Goal: Task Accomplishment & Management: Complete application form

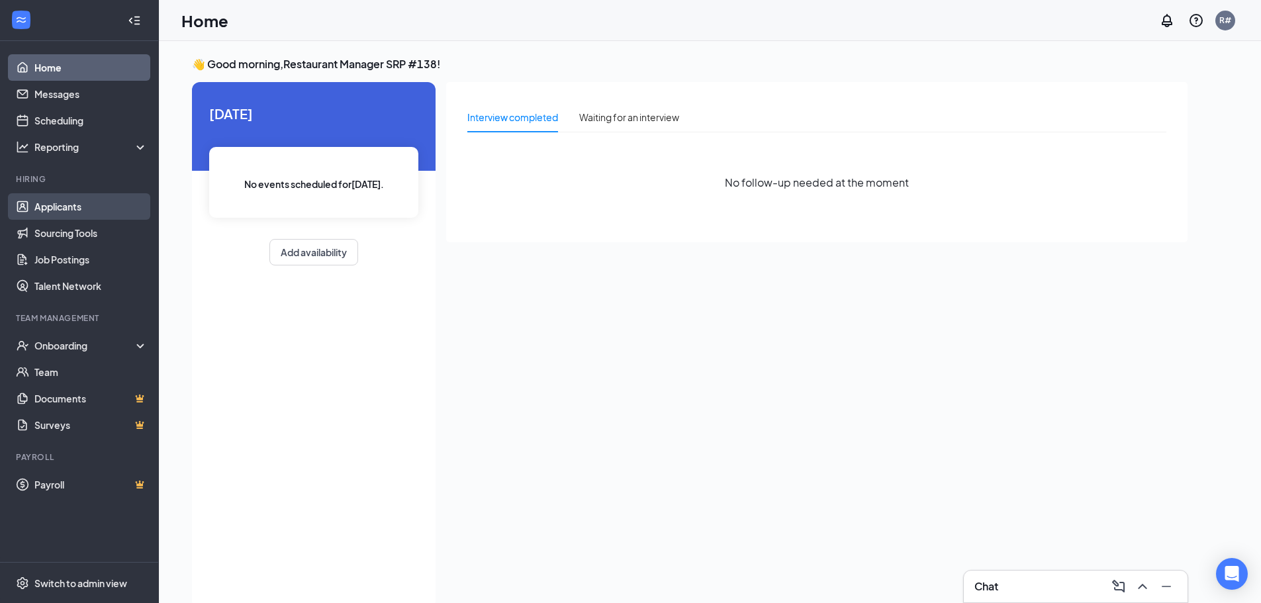
click at [91, 209] on link "Applicants" at bounding box center [90, 206] width 113 height 26
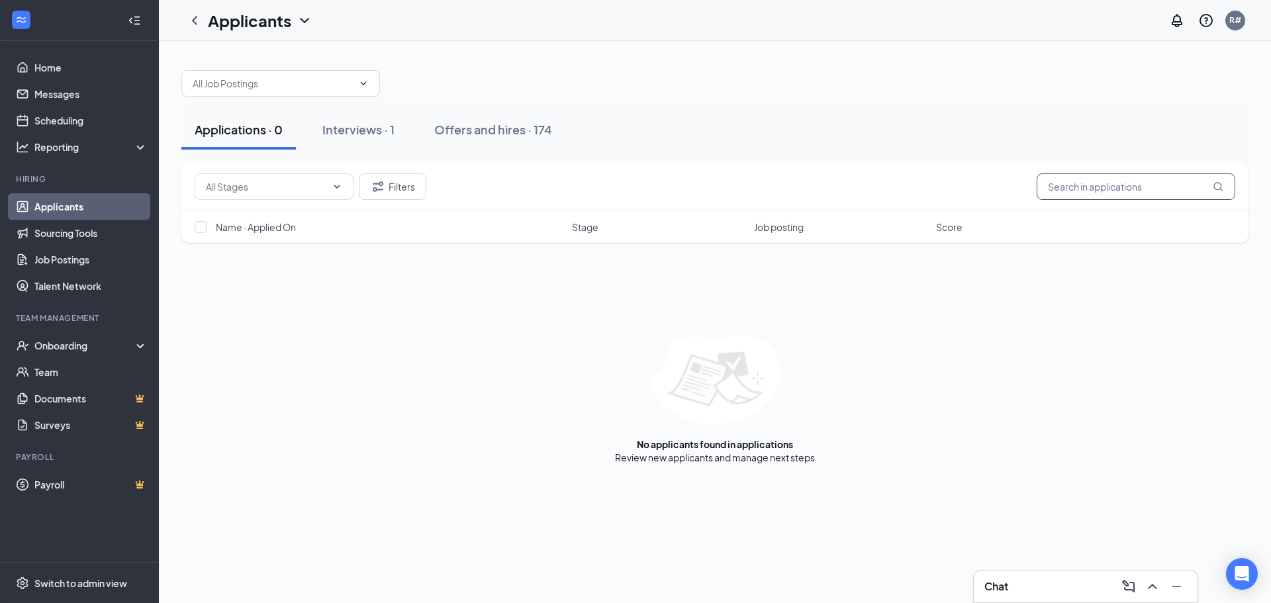
click at [1128, 189] on input "text" at bounding box center [1136, 186] width 199 height 26
type input "jade"
click at [785, 462] on link "Offers and hires" at bounding box center [759, 457] width 69 height 12
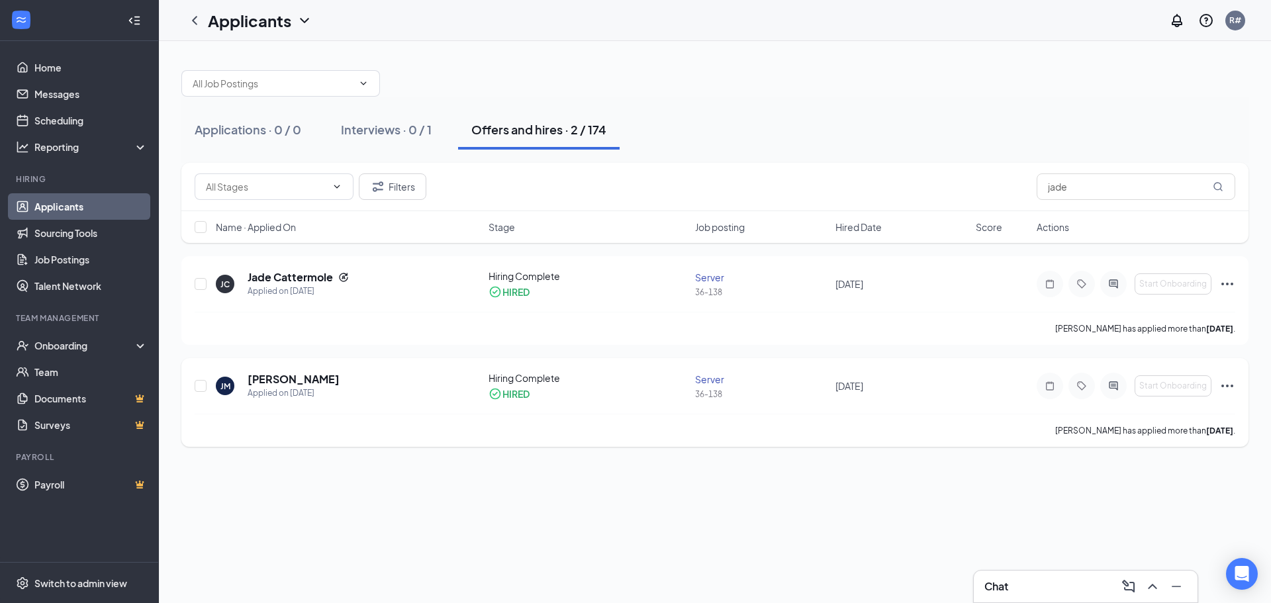
click at [1233, 387] on icon "Ellipses" at bounding box center [1227, 386] width 16 height 16
click at [200, 387] on input "checkbox" at bounding box center [201, 386] width 12 height 12
checkbox input "true"
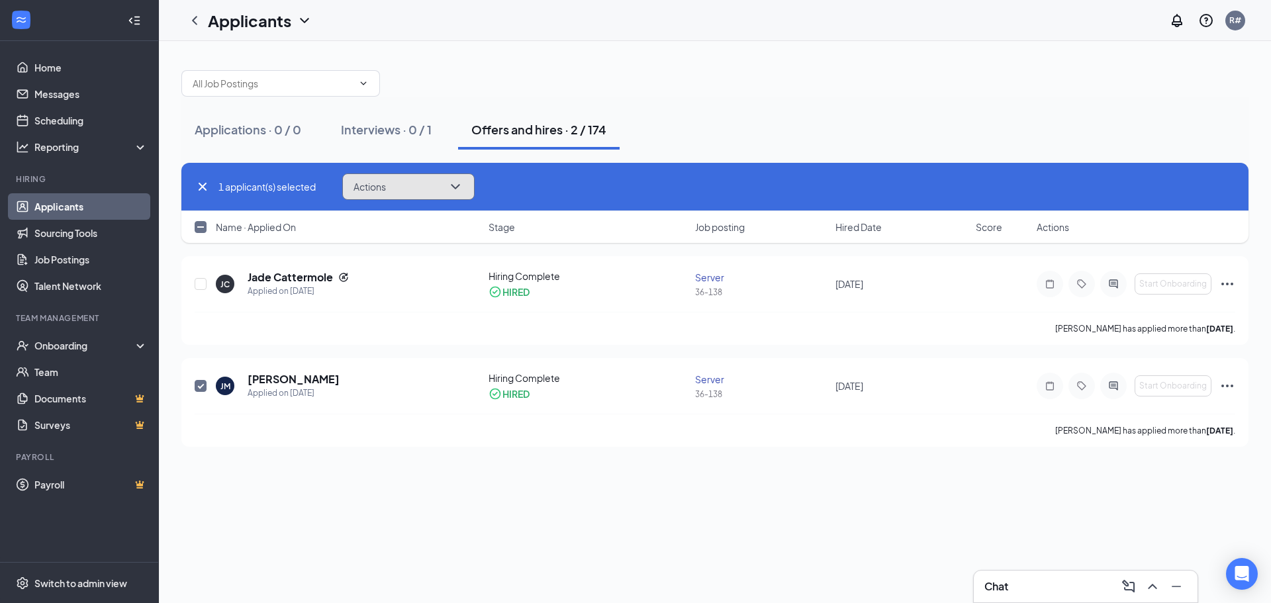
click at [389, 185] on button "Actions" at bounding box center [408, 186] width 132 height 26
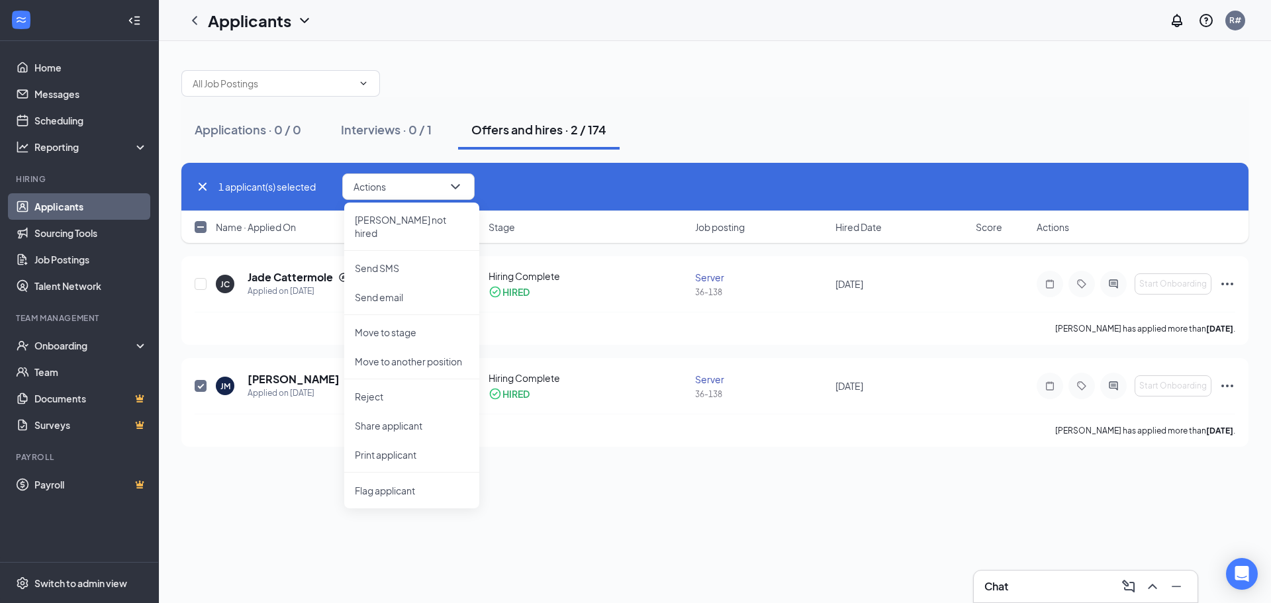
click at [566, 185] on div "1 applicant(s) selected Actions [PERSON_NAME] not hired Send SMS Send email Mov…" at bounding box center [715, 186] width 1040 height 26
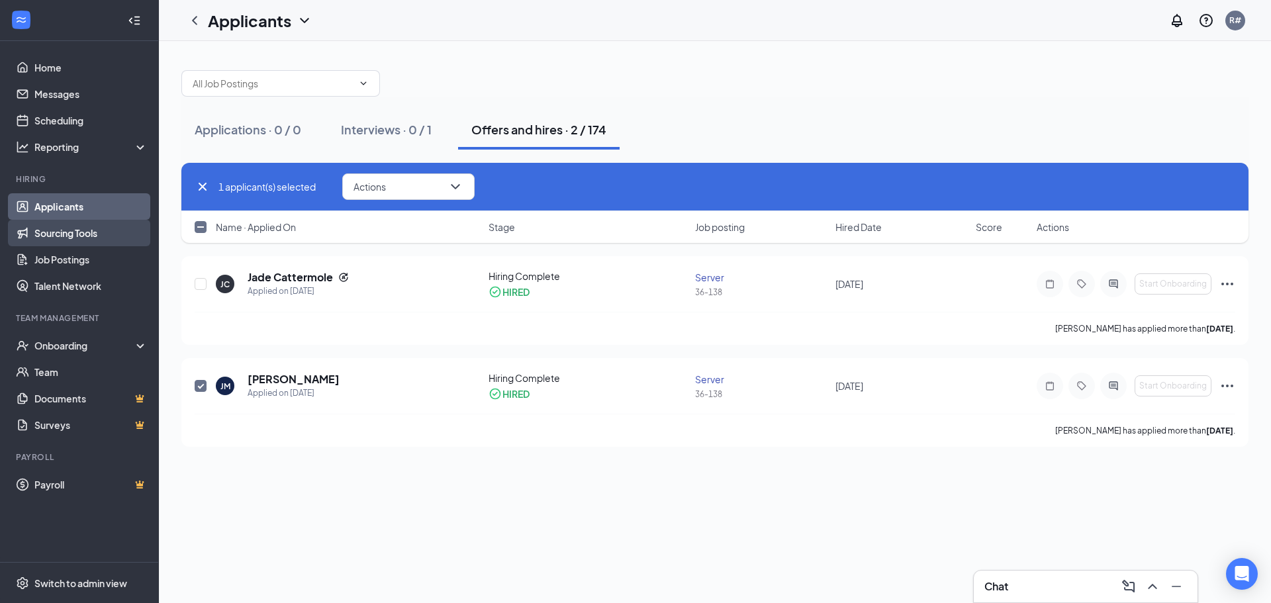
click at [102, 227] on link "Sourcing Tools" at bounding box center [90, 233] width 113 height 26
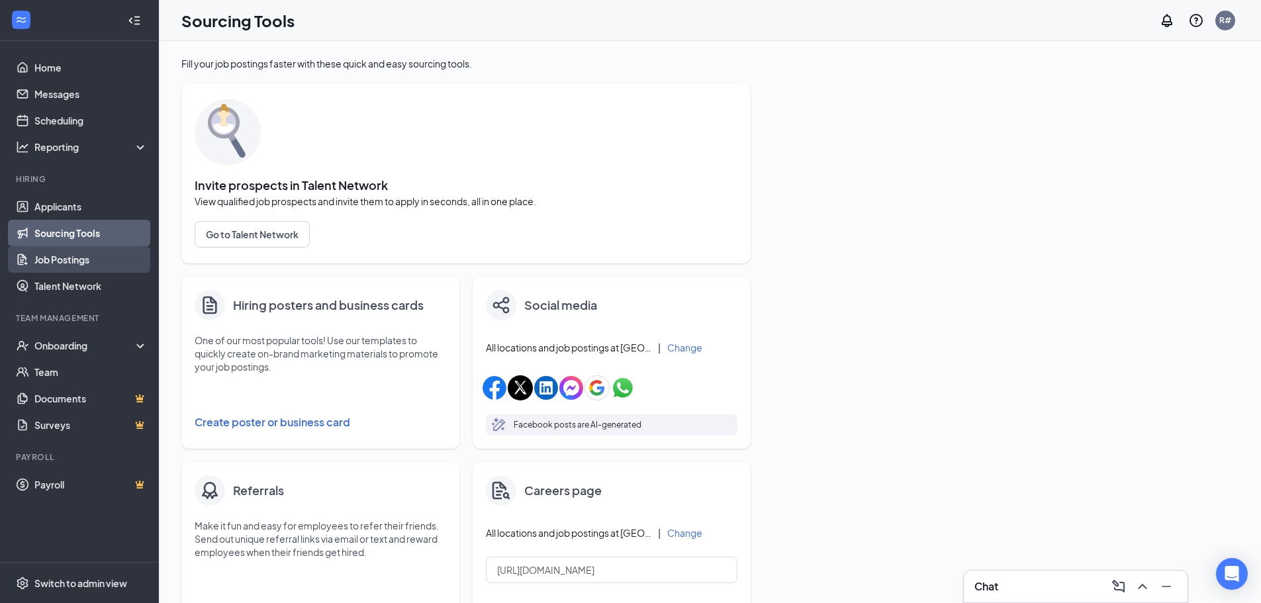
click at [111, 251] on link "Job Postings" at bounding box center [90, 259] width 113 height 26
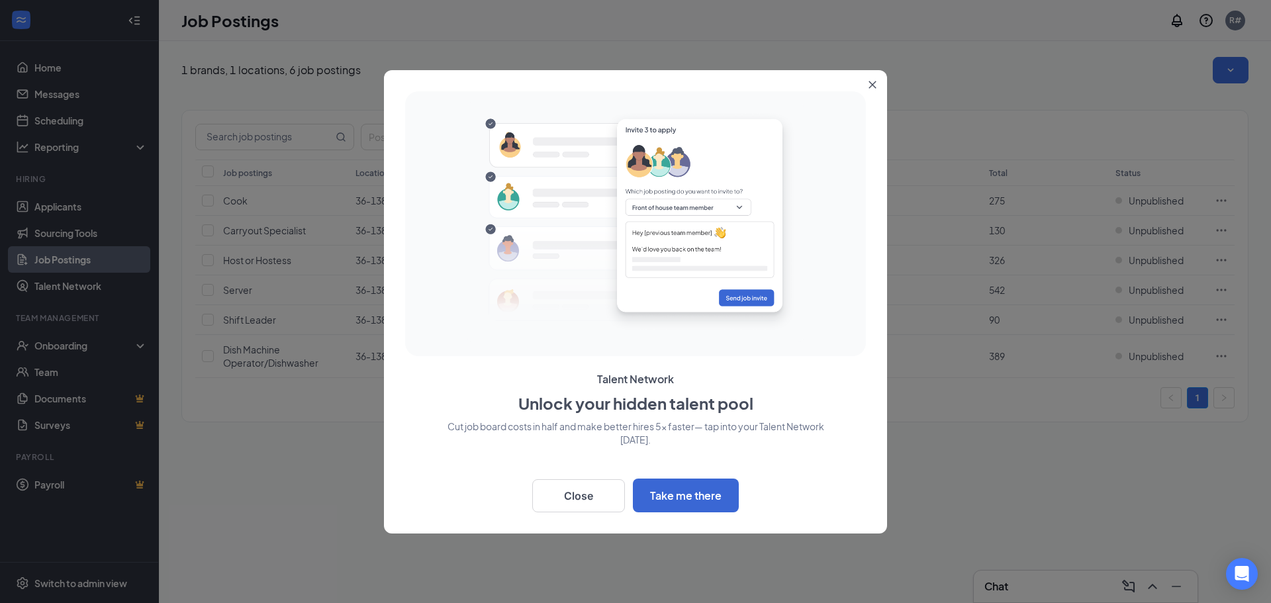
click at [874, 78] on button "Close" at bounding box center [875, 82] width 24 height 24
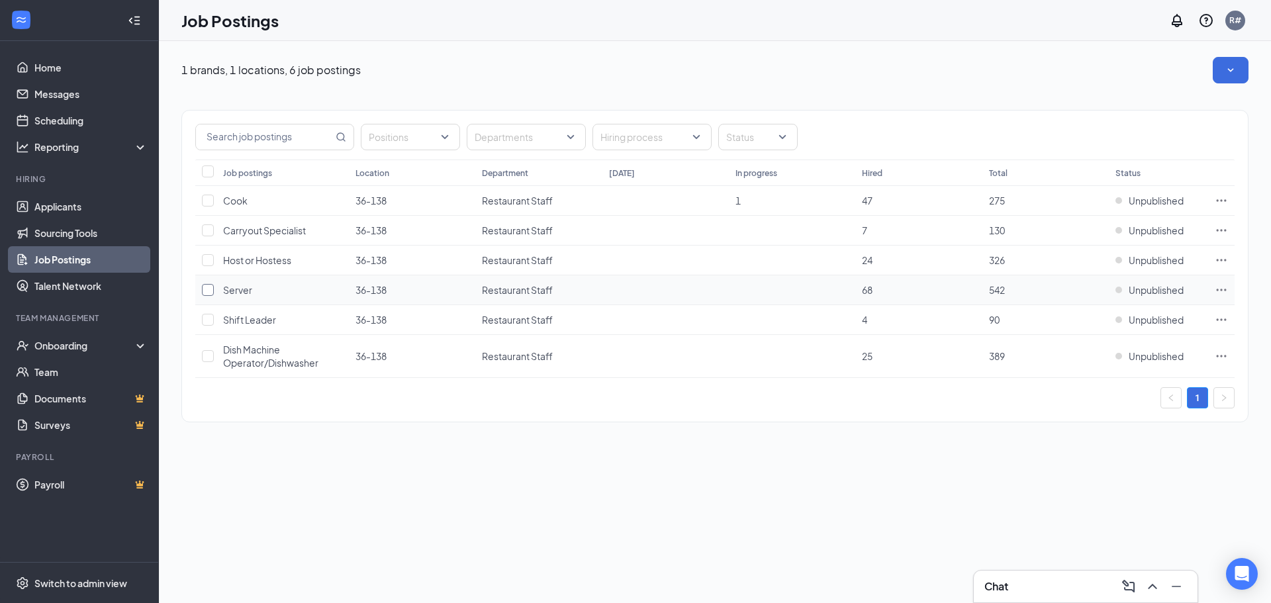
click at [203, 287] on input "checkbox" at bounding box center [208, 290] width 12 height 12
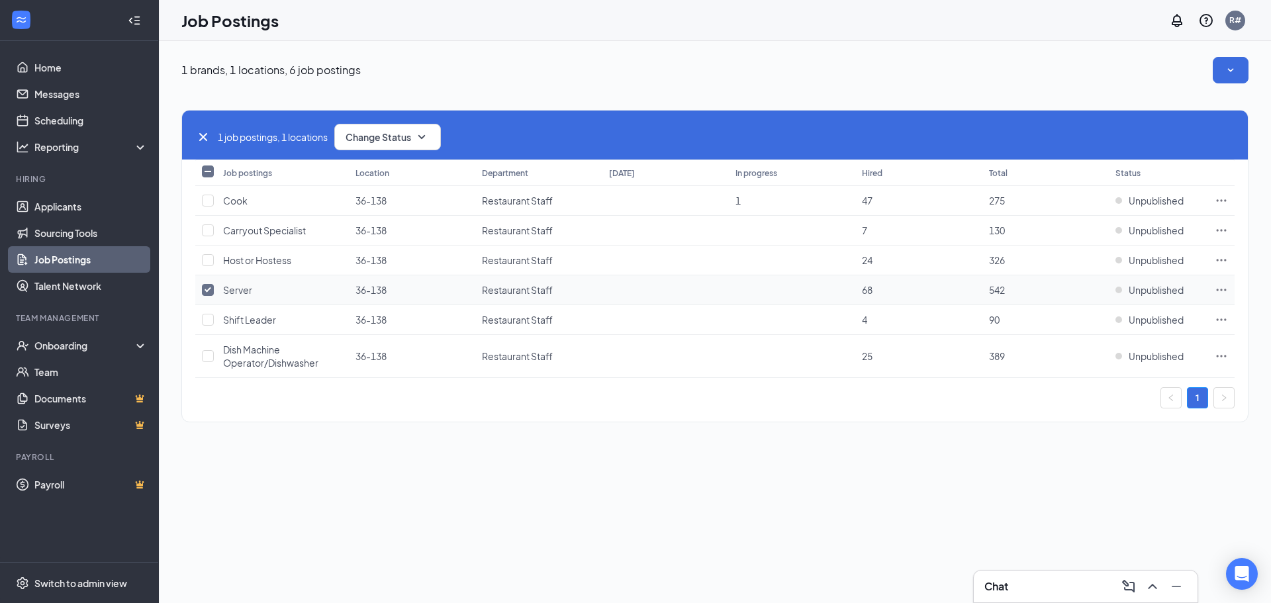
click at [208, 288] on input "checkbox" at bounding box center [208, 290] width 12 height 12
checkbox input "false"
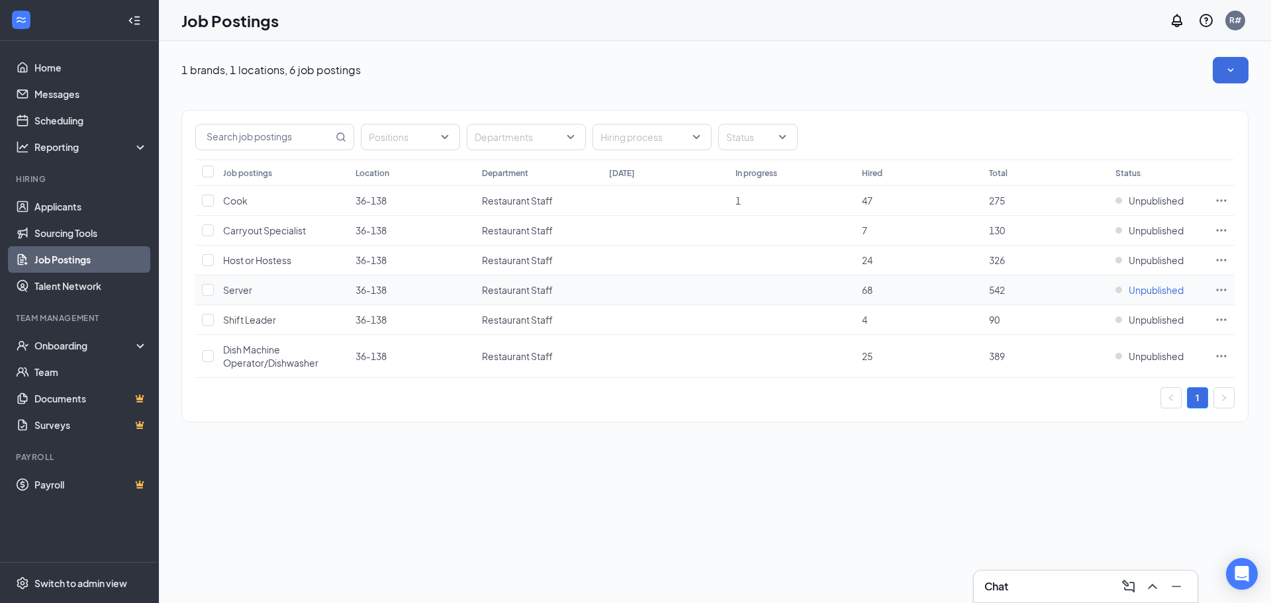
click at [1157, 287] on span "Unpublished" at bounding box center [1156, 289] width 55 height 13
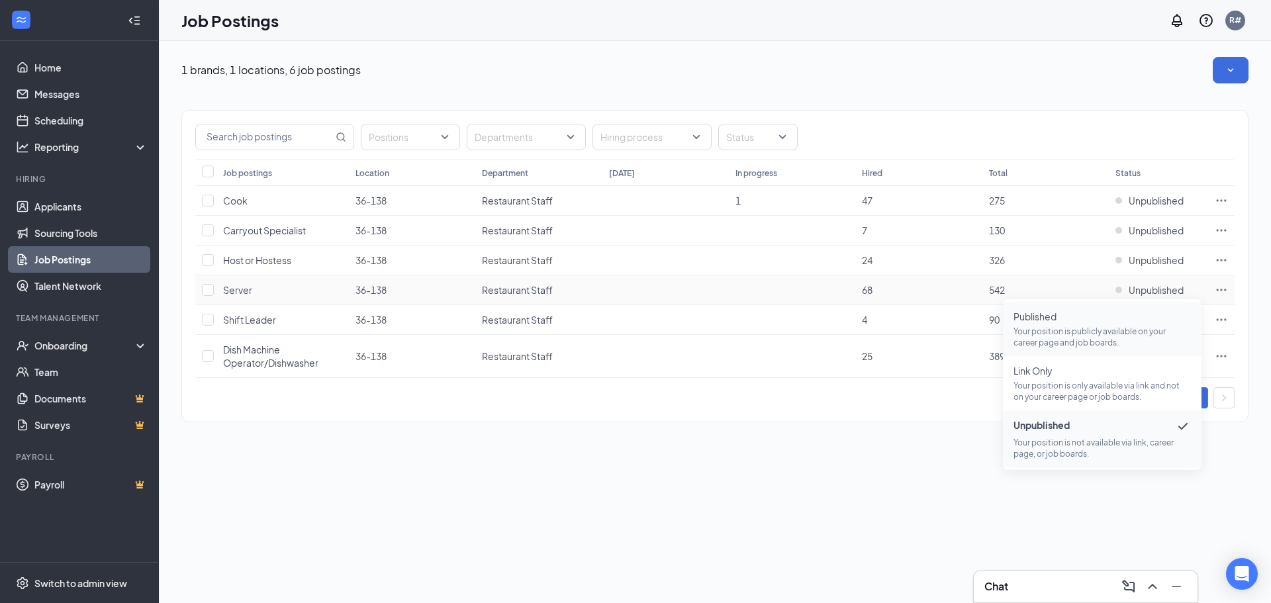
click at [1058, 332] on p "Your position is publicly available on your career page and job boards." at bounding box center [1101, 337] width 177 height 23
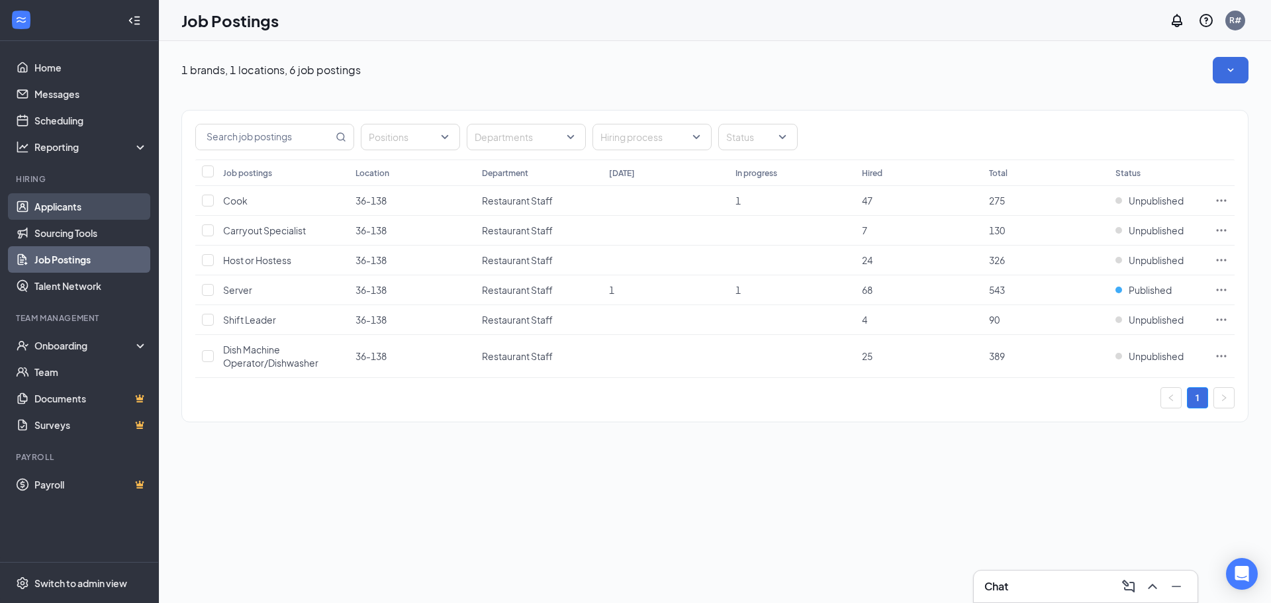
click at [81, 200] on link "Applicants" at bounding box center [90, 206] width 113 height 26
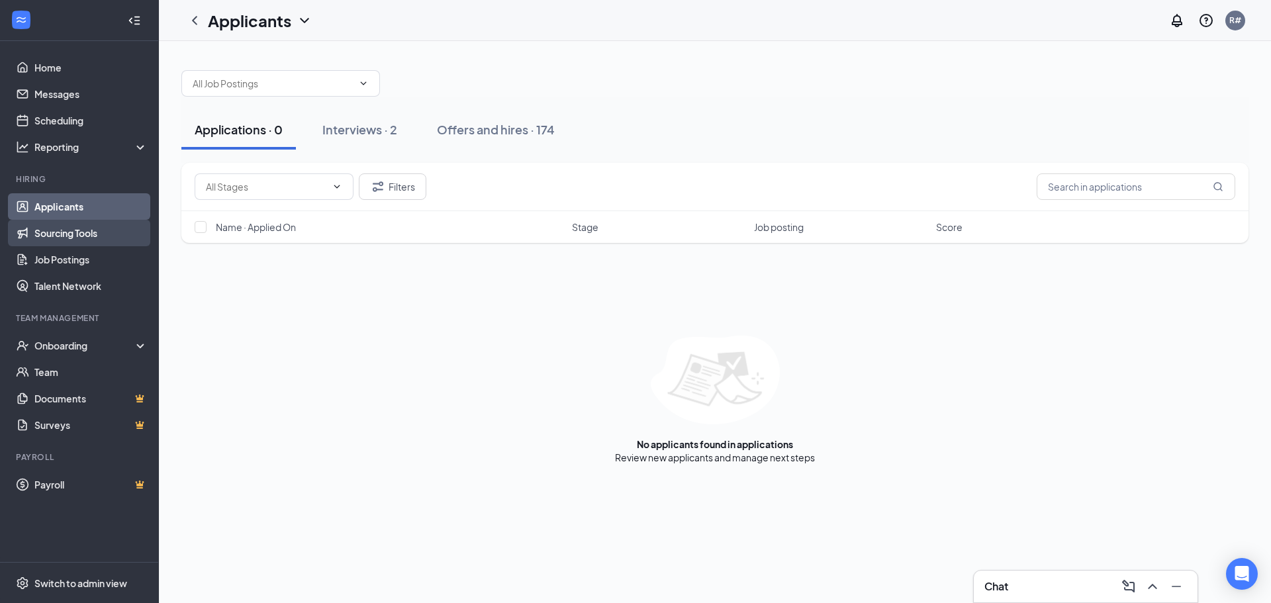
click at [85, 236] on link "Sourcing Tools" at bounding box center [90, 233] width 113 height 26
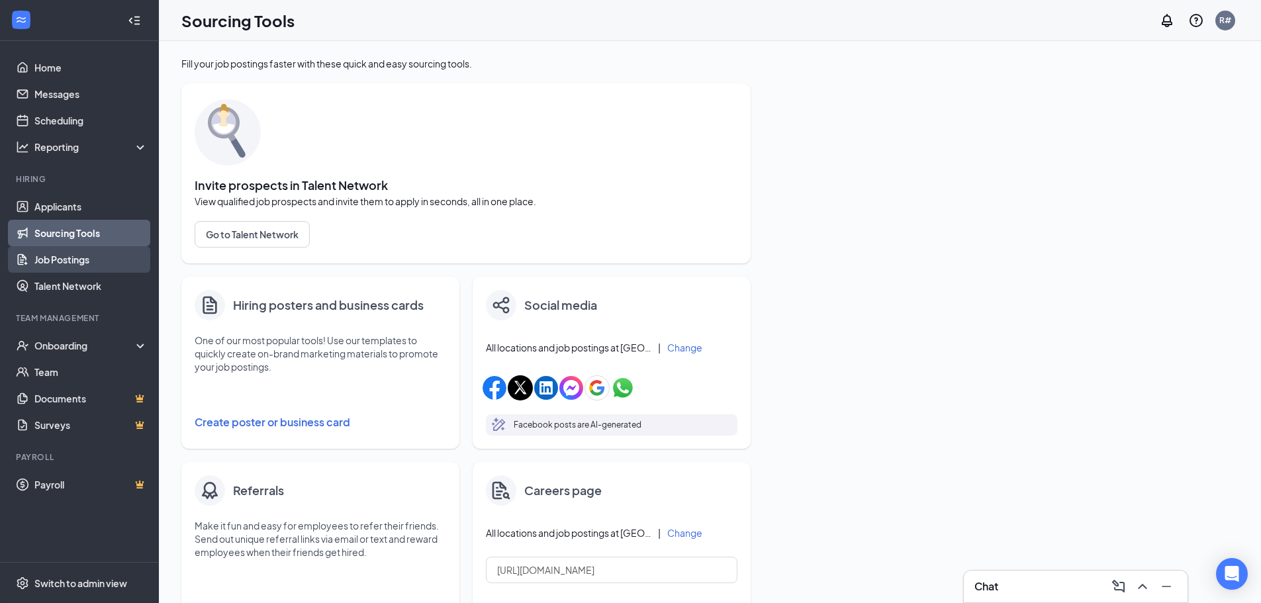
click at [94, 257] on link "Job Postings" at bounding box center [90, 259] width 113 height 26
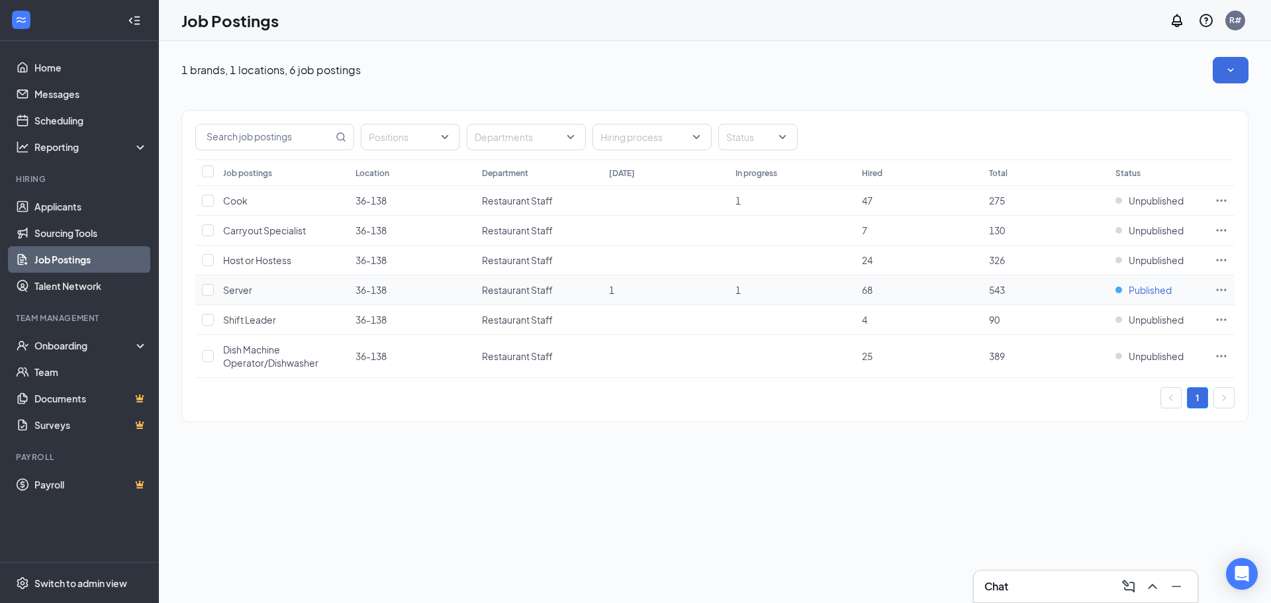
click at [1123, 291] on div "Published" at bounding box center [1143, 289] width 56 height 13
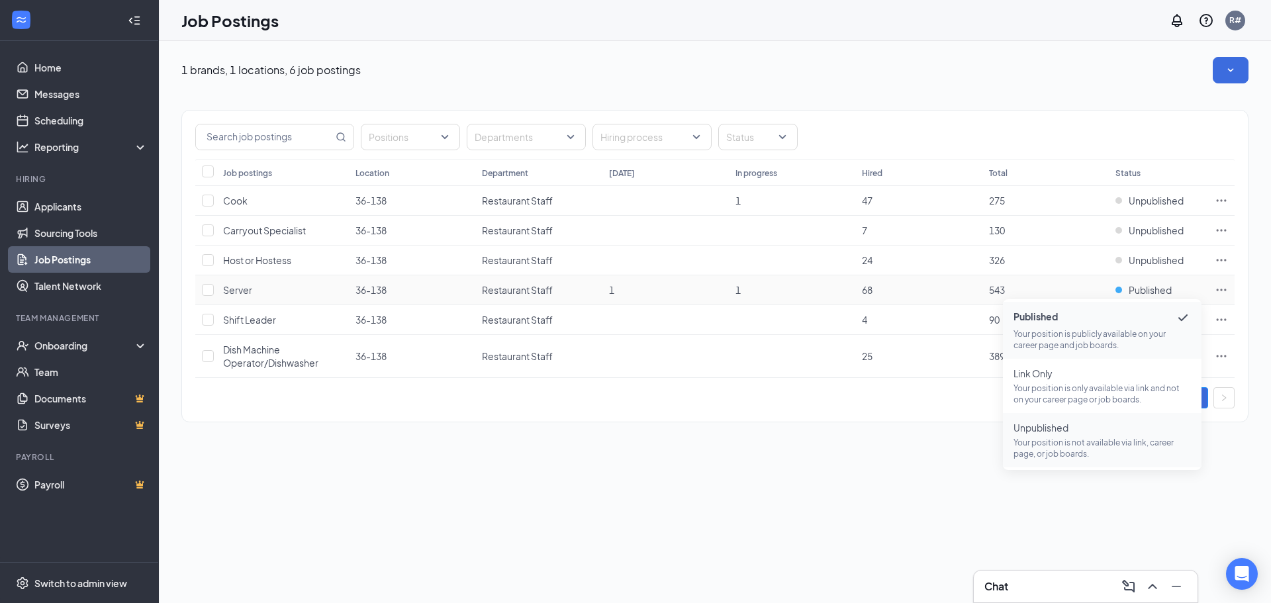
click at [1062, 430] on span "Unpublished" at bounding box center [1101, 427] width 177 height 13
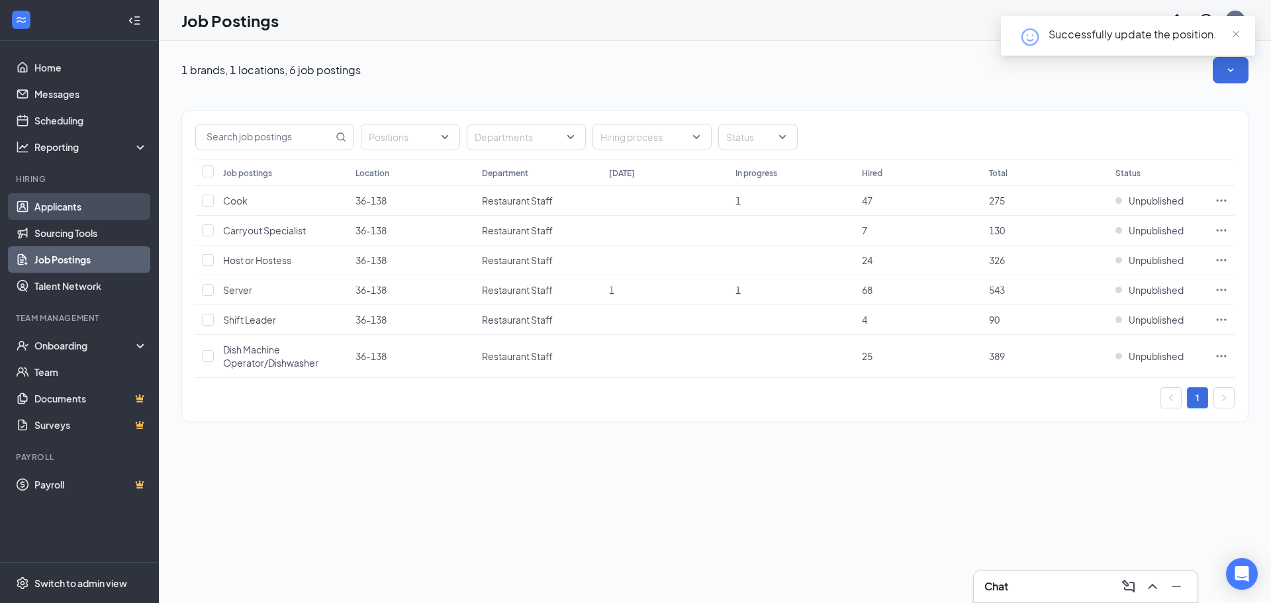
click at [83, 211] on link "Applicants" at bounding box center [90, 206] width 113 height 26
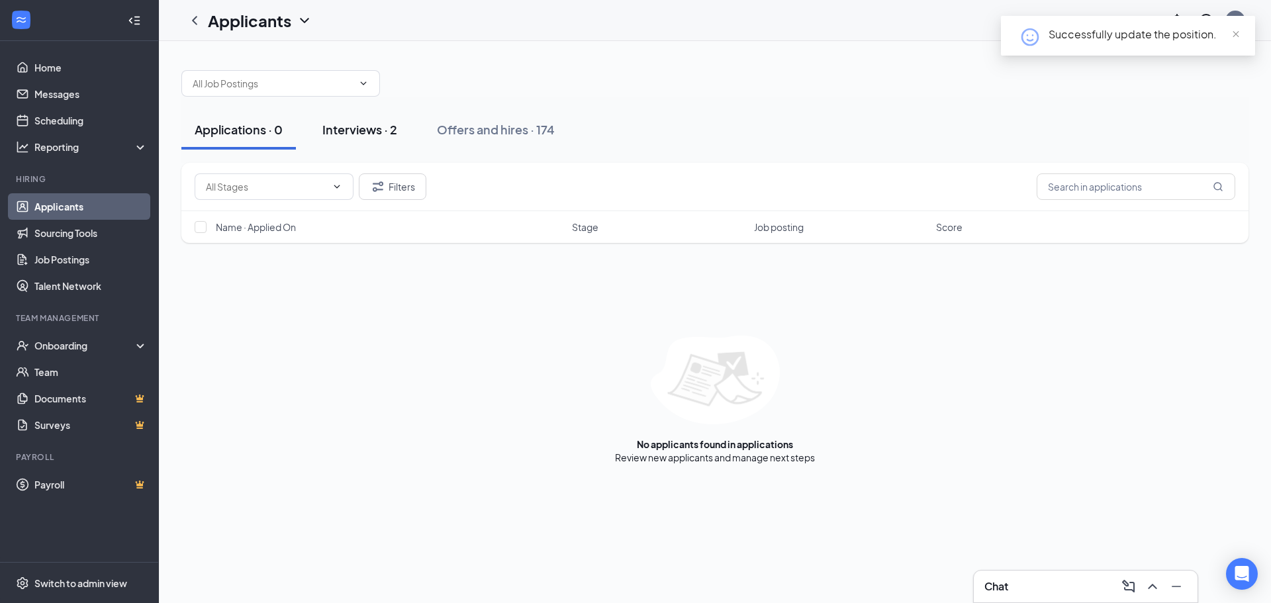
click at [361, 134] on div "Interviews · 2" at bounding box center [359, 129] width 75 height 17
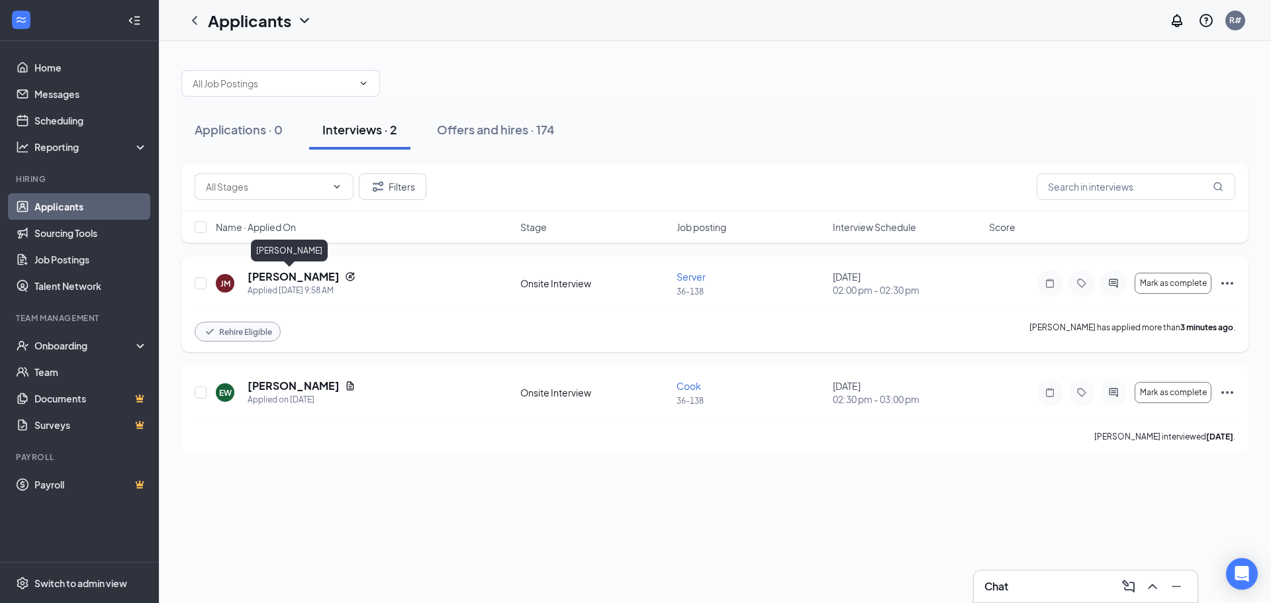
click at [277, 280] on h5 "[PERSON_NAME]" at bounding box center [294, 276] width 92 height 15
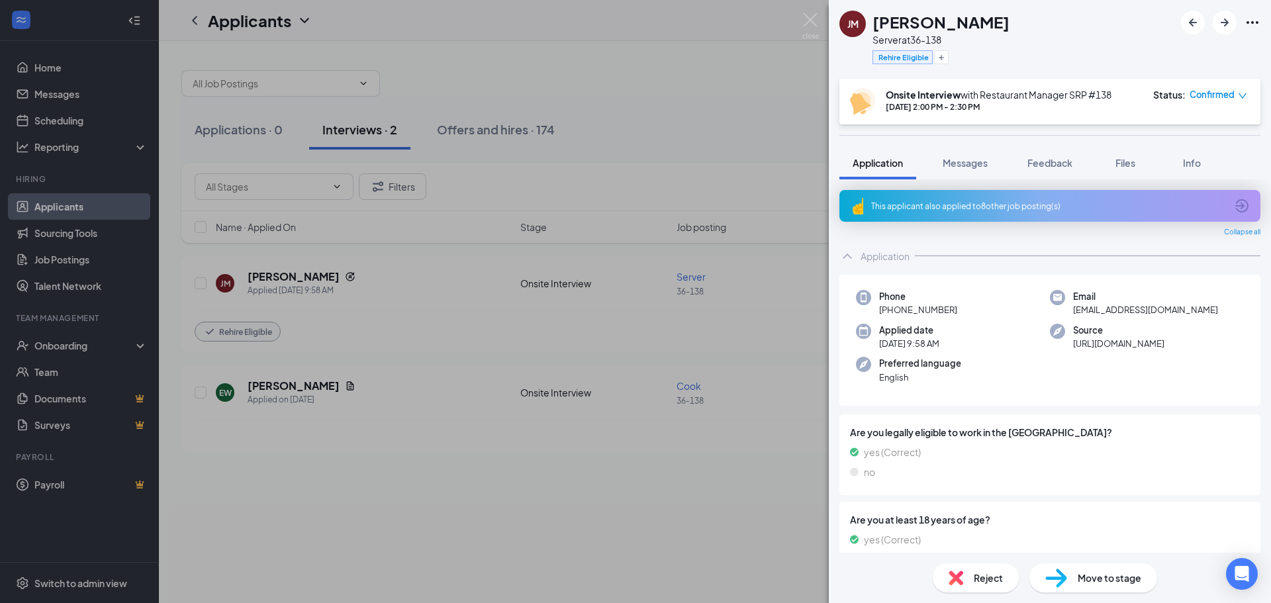
click at [1096, 574] on span "Move to stage" at bounding box center [1110, 578] width 64 height 15
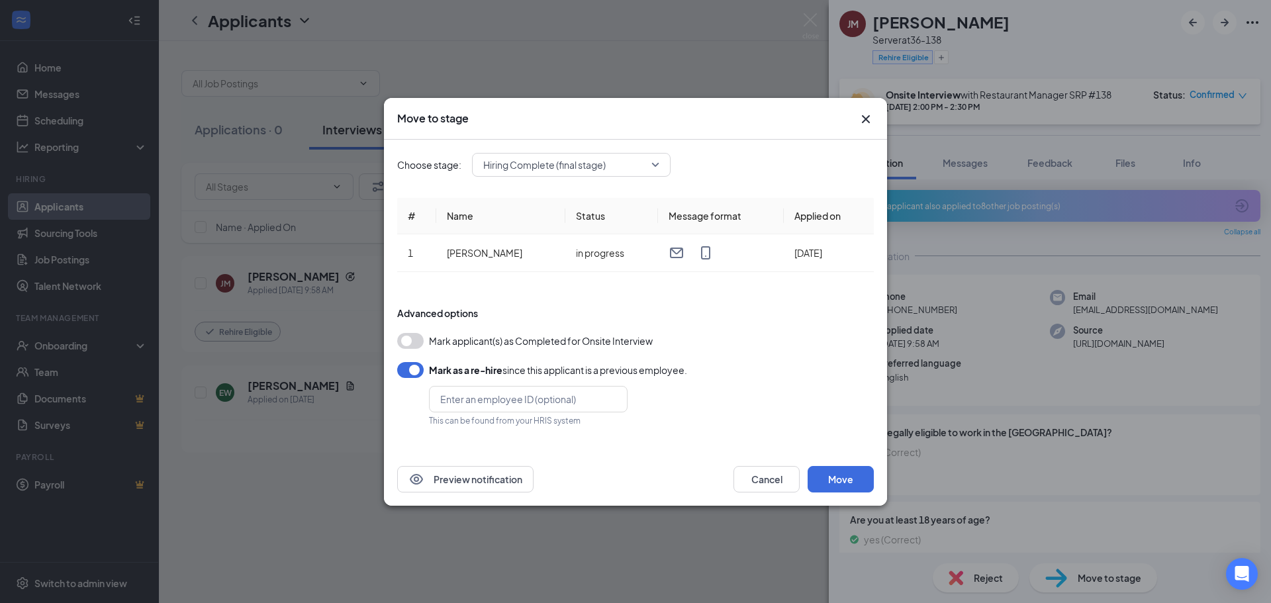
click at [409, 344] on button "button" at bounding box center [410, 341] width 26 height 16
click at [407, 368] on button "button" at bounding box center [410, 370] width 26 height 16
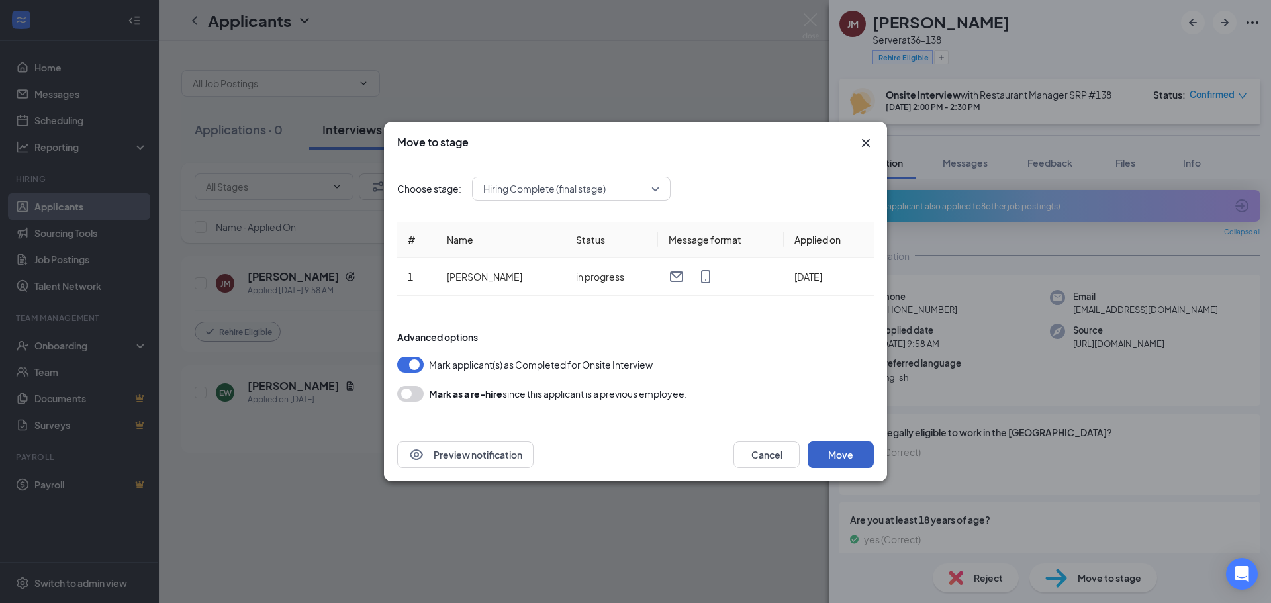
click at [839, 451] on button "Move" at bounding box center [840, 454] width 66 height 26
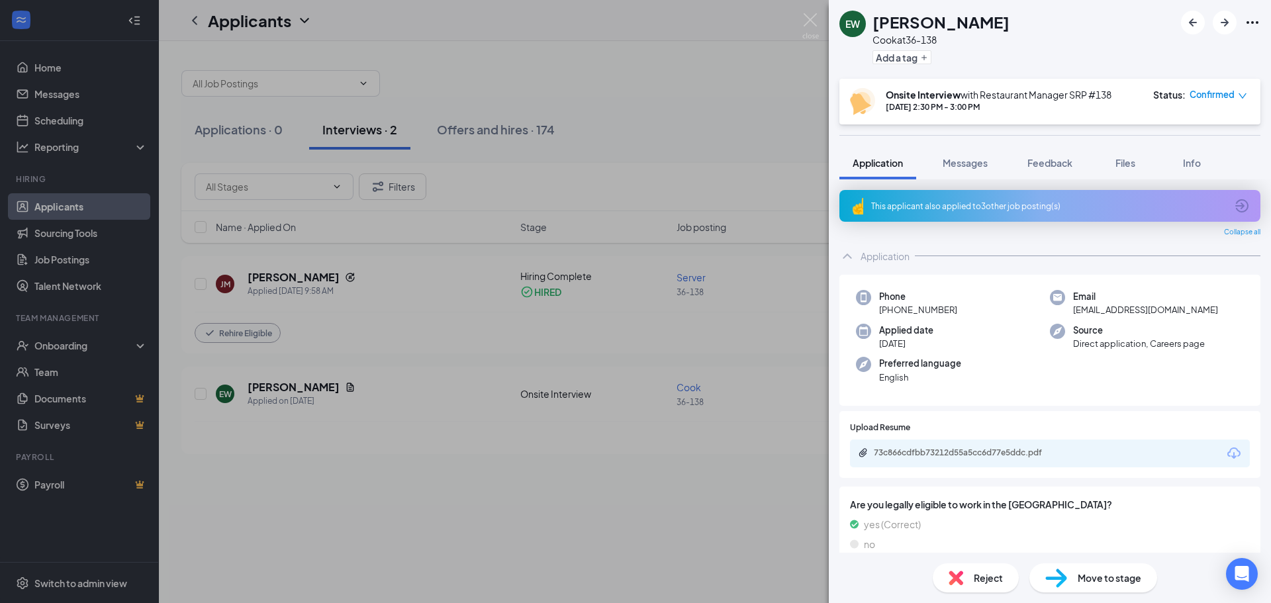
click at [1109, 582] on span "Move to stage" at bounding box center [1110, 578] width 64 height 15
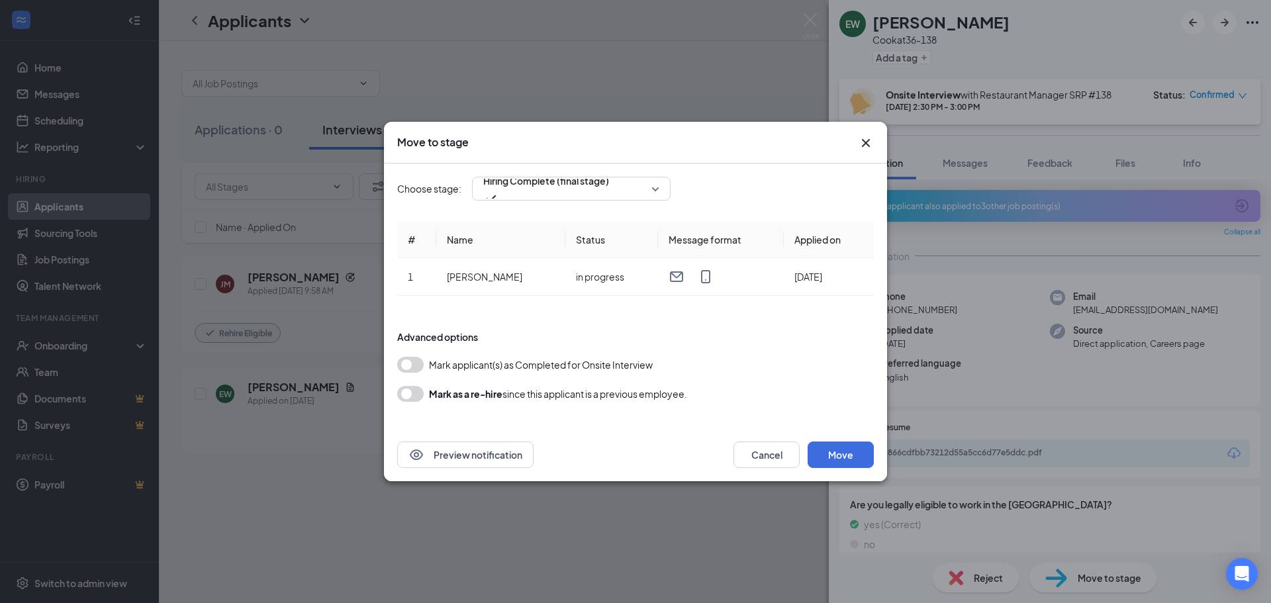
click at [403, 361] on button "button" at bounding box center [410, 365] width 26 height 16
click at [847, 461] on button "Move" at bounding box center [840, 454] width 66 height 26
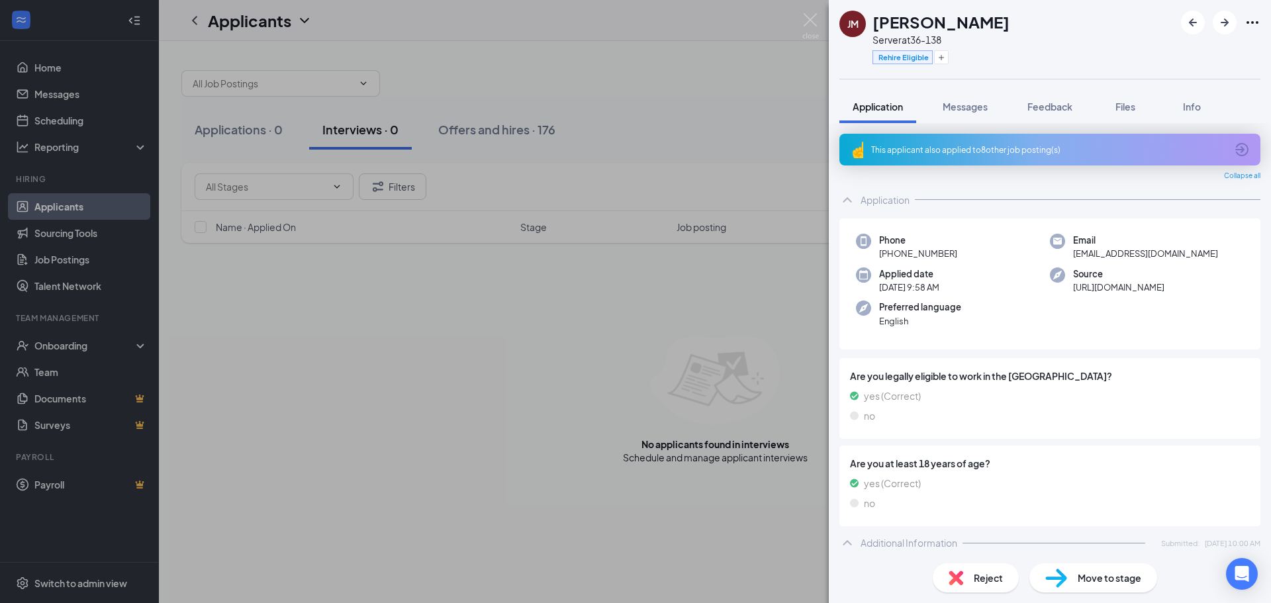
click at [696, 374] on div "[PERSON_NAME] [PERSON_NAME] Server at 36-138 Rehire Eligible Application Messag…" at bounding box center [635, 301] width 1271 height 603
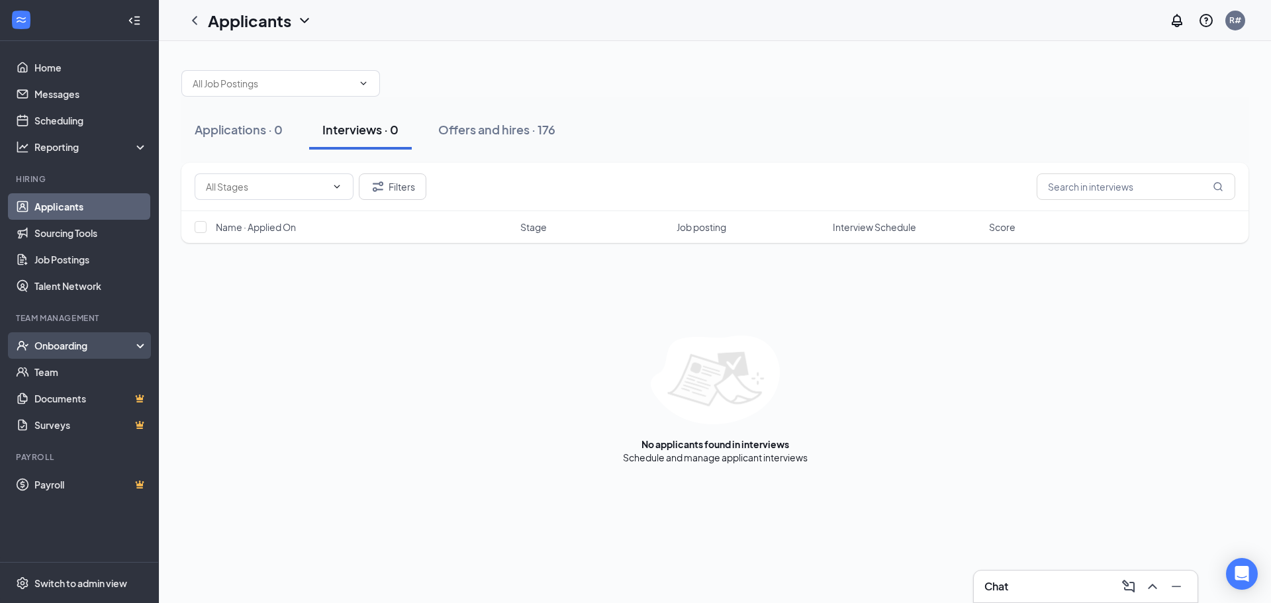
click at [103, 340] on div "Onboarding" at bounding box center [85, 345] width 102 height 13
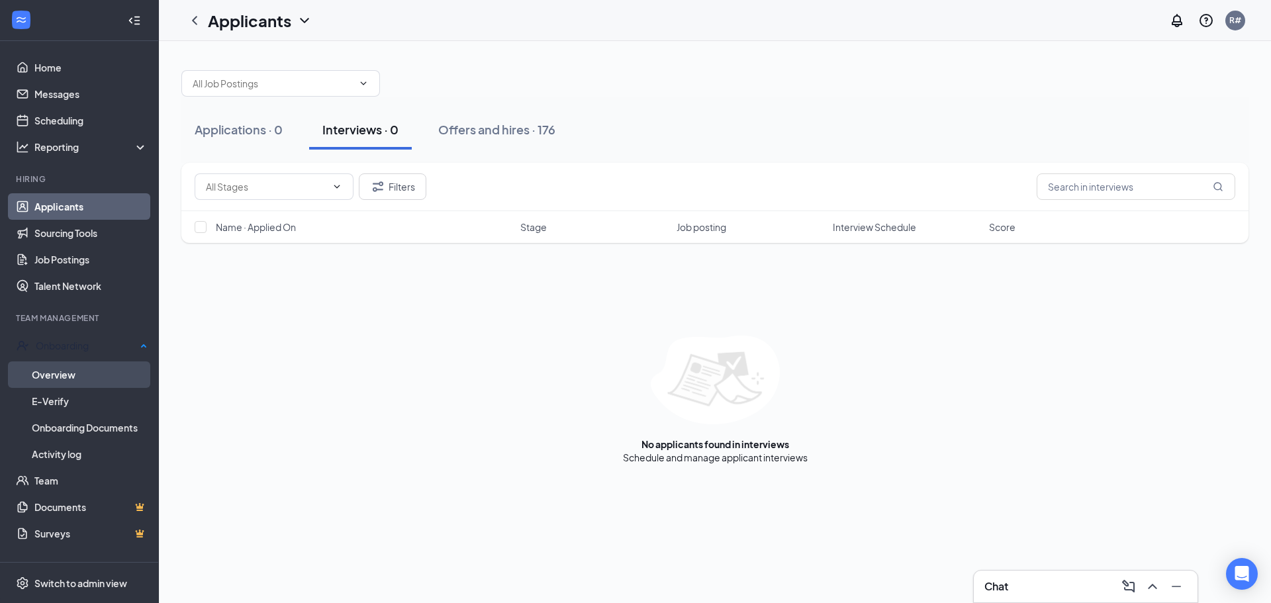
click at [95, 373] on link "Overview" at bounding box center [90, 374] width 116 height 26
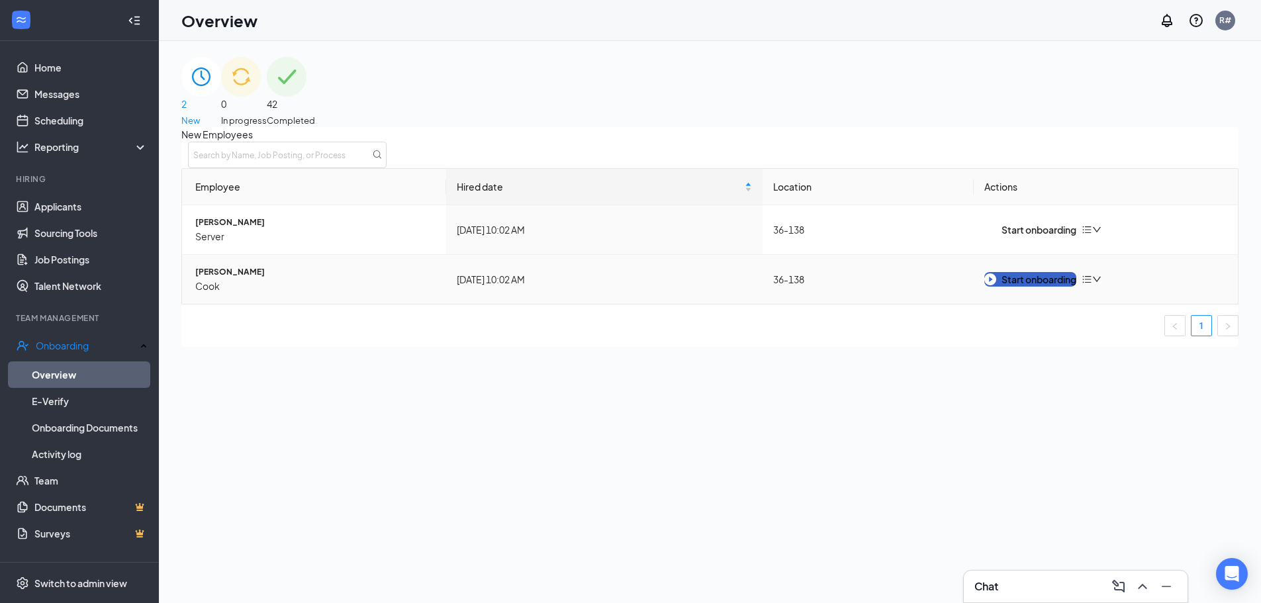
click at [1076, 287] on button "Start onboarding" at bounding box center [1030, 279] width 92 height 15
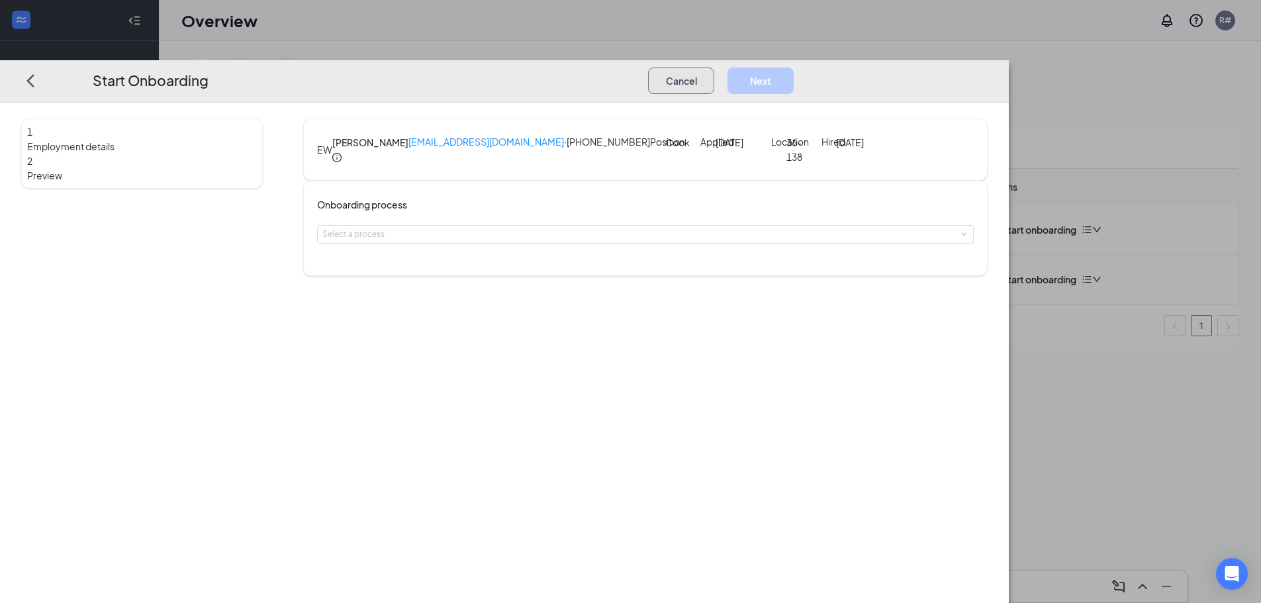
click at [714, 68] on button "Cancel" at bounding box center [681, 81] width 66 height 26
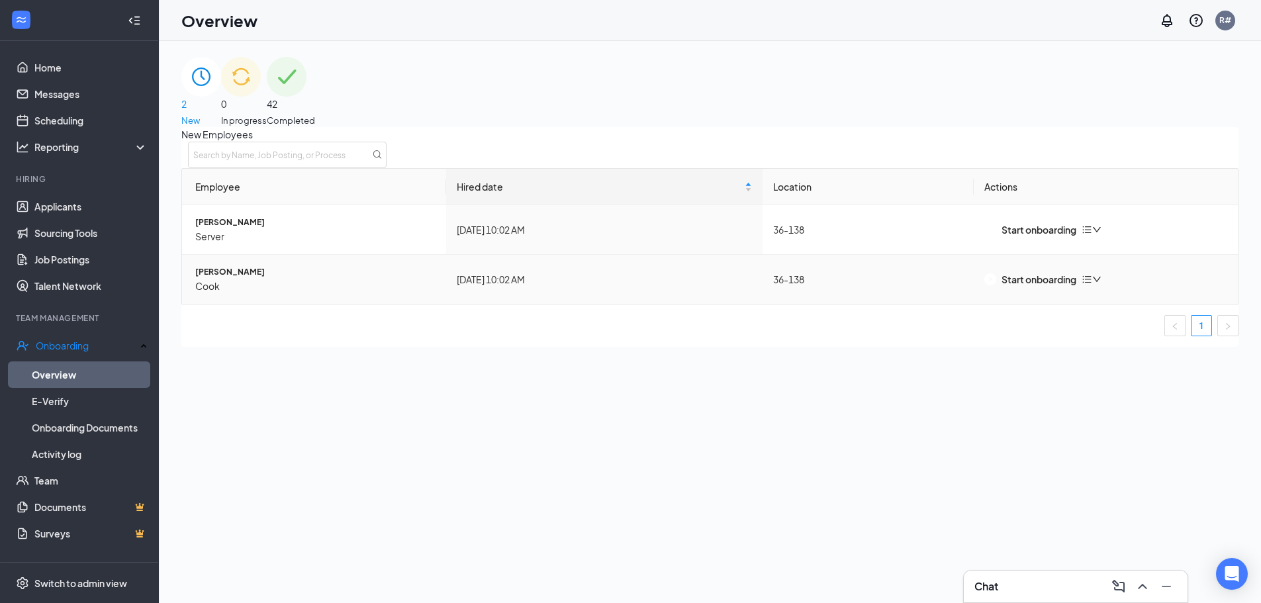
click at [228, 279] on span "[PERSON_NAME]" at bounding box center [315, 271] width 240 height 13
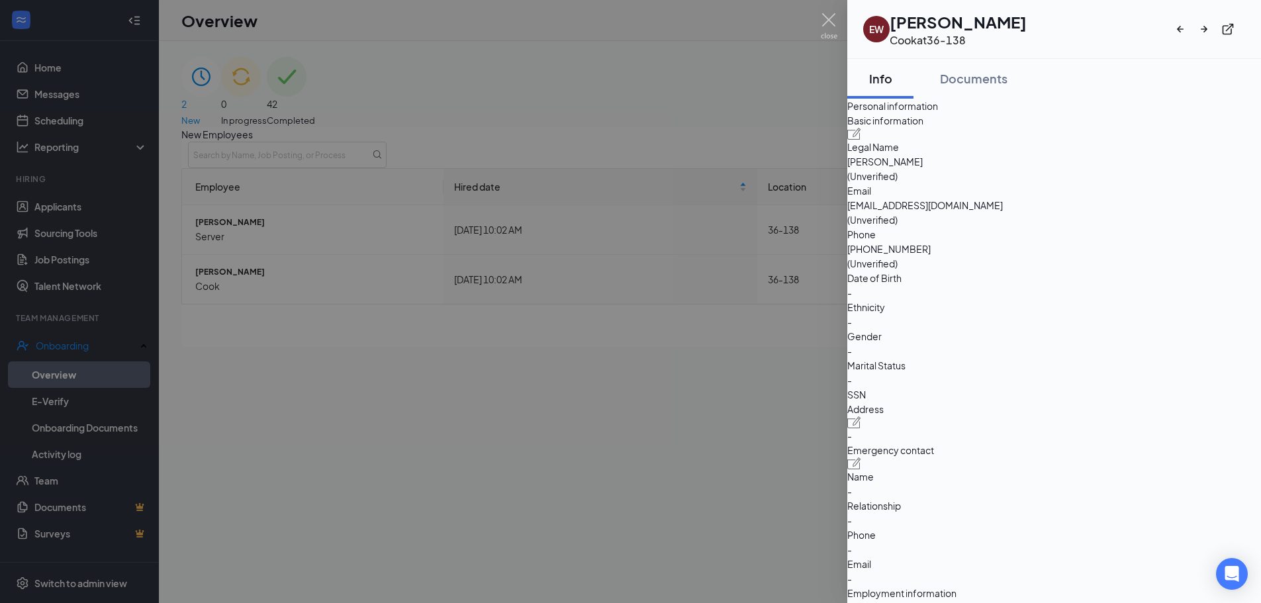
click at [833, 9] on div at bounding box center [630, 301] width 1261 height 603
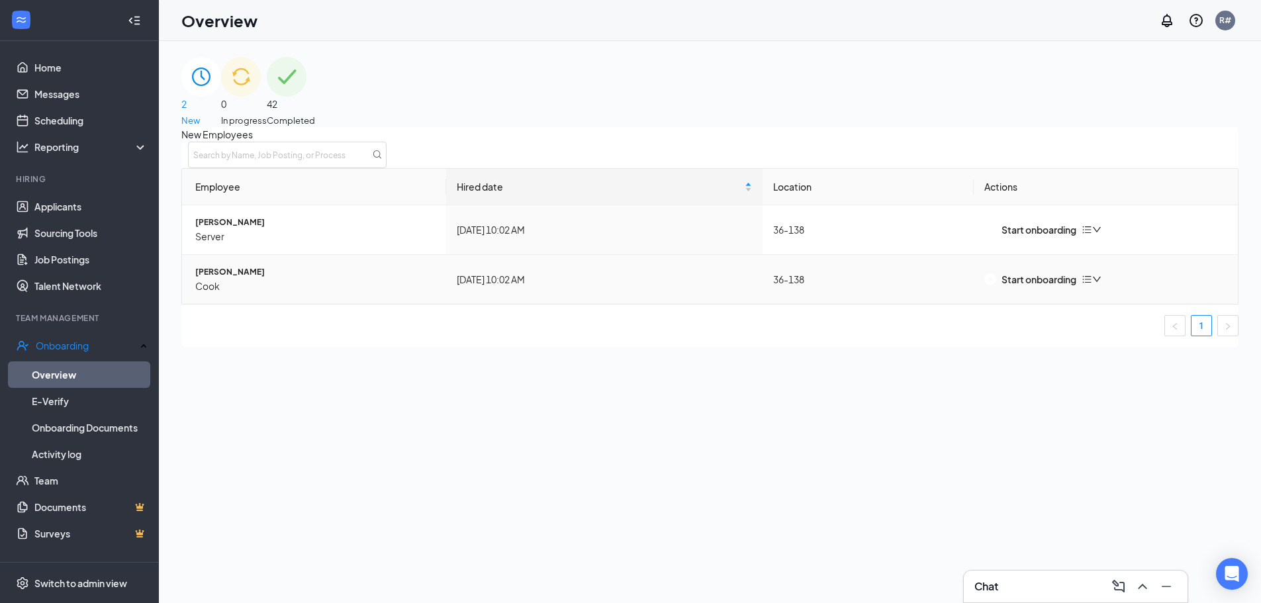
click at [1092, 285] on icon "bars" at bounding box center [1087, 279] width 11 height 11
click at [1124, 320] on div "Remove from onboarding" at bounding box center [1162, 316] width 113 height 15
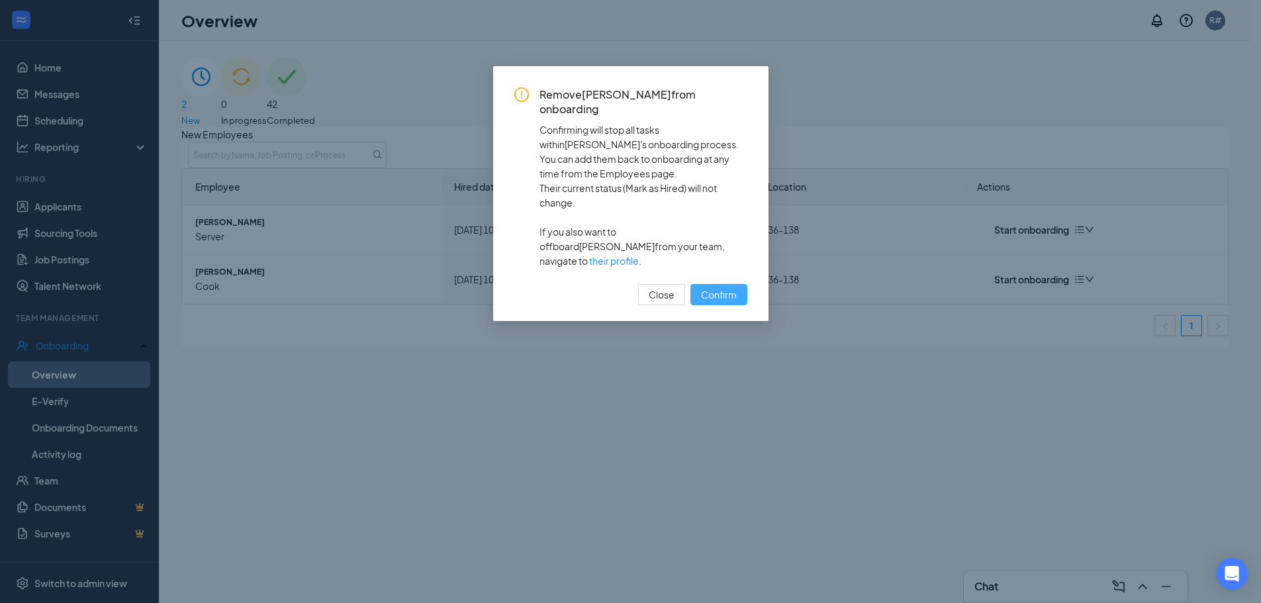
click at [712, 287] on span "Confirm" at bounding box center [719, 294] width 36 height 15
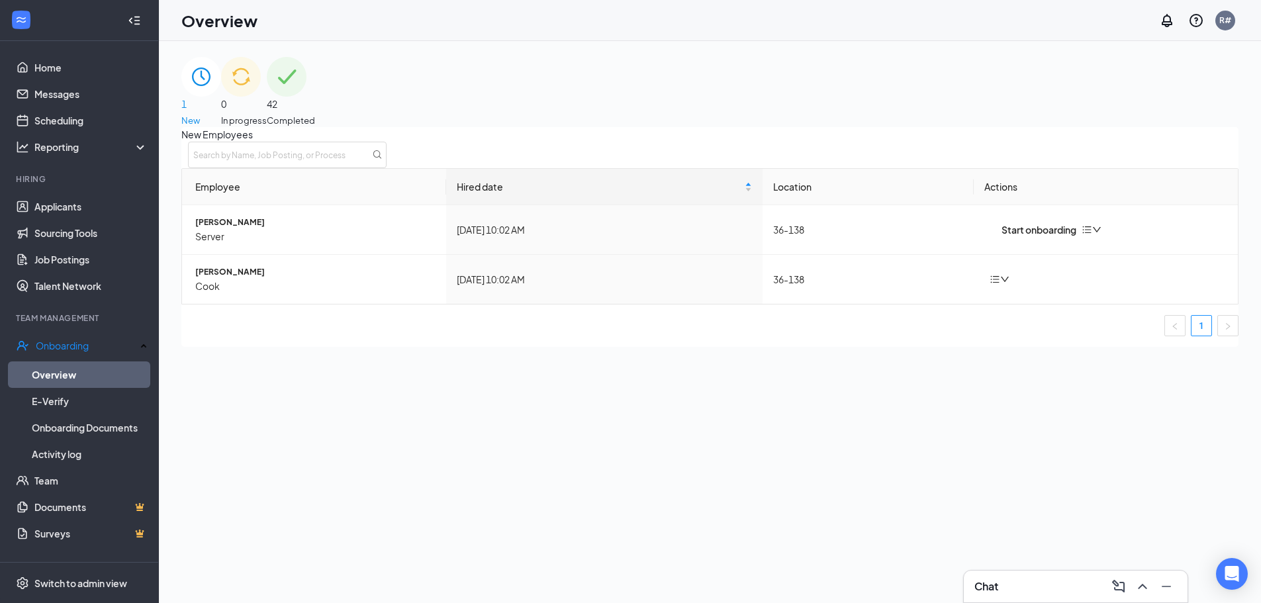
click at [221, 114] on span "New" at bounding box center [201, 120] width 40 height 13
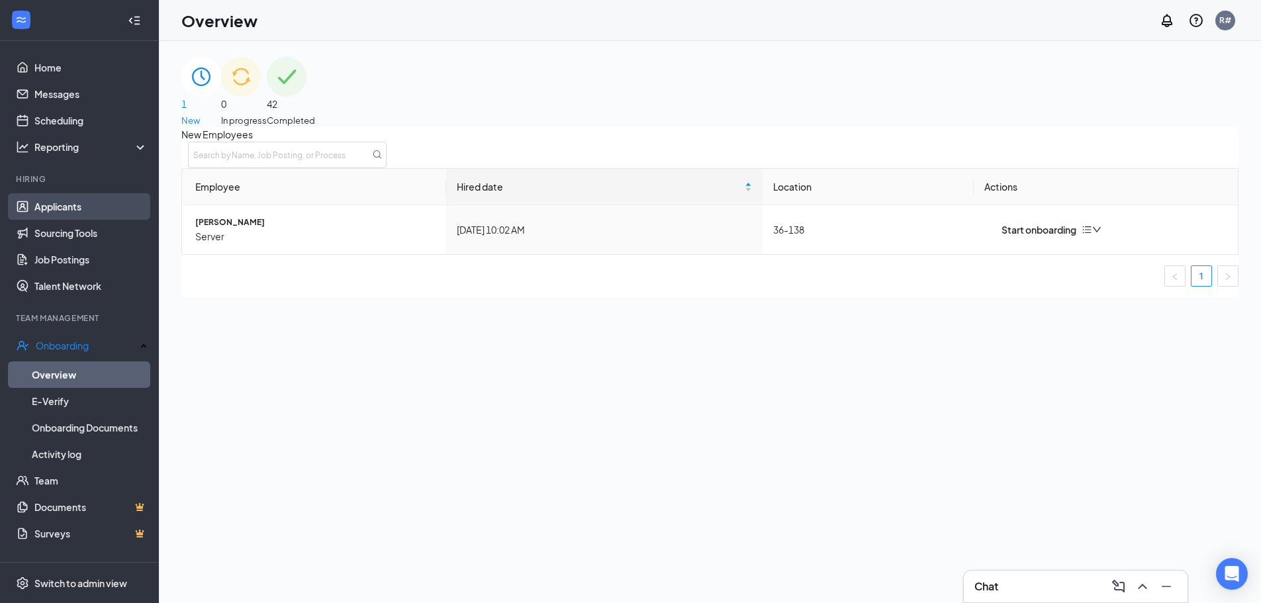
click at [83, 209] on link "Applicants" at bounding box center [90, 206] width 113 height 26
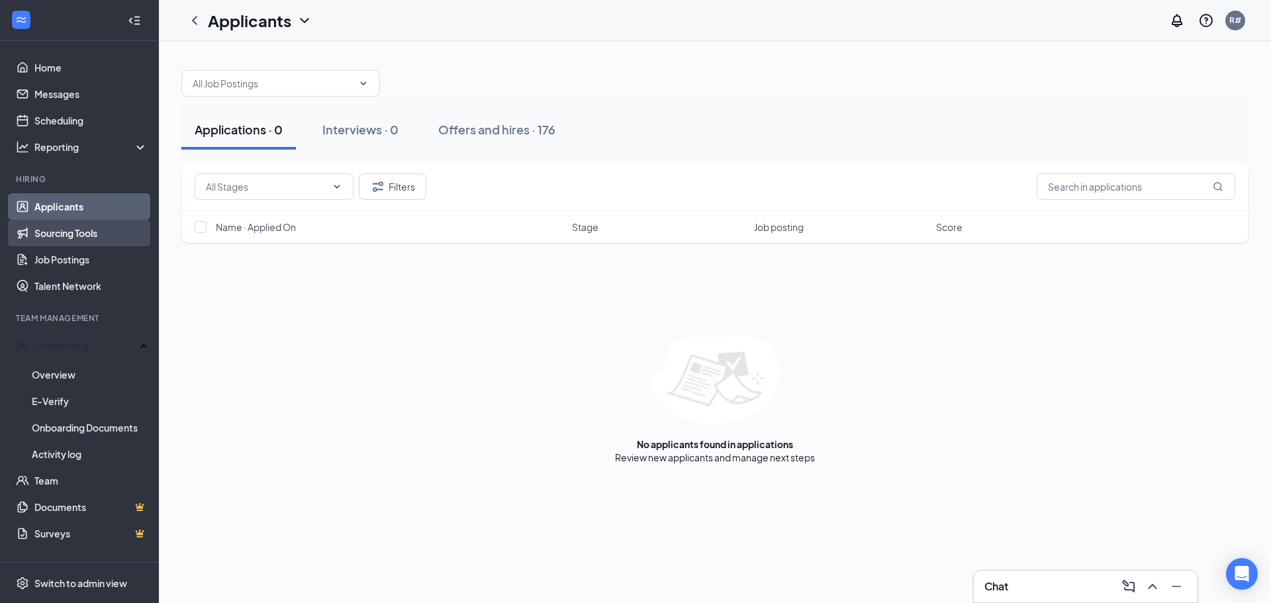
click at [91, 238] on link "Sourcing Tools" at bounding box center [90, 233] width 113 height 26
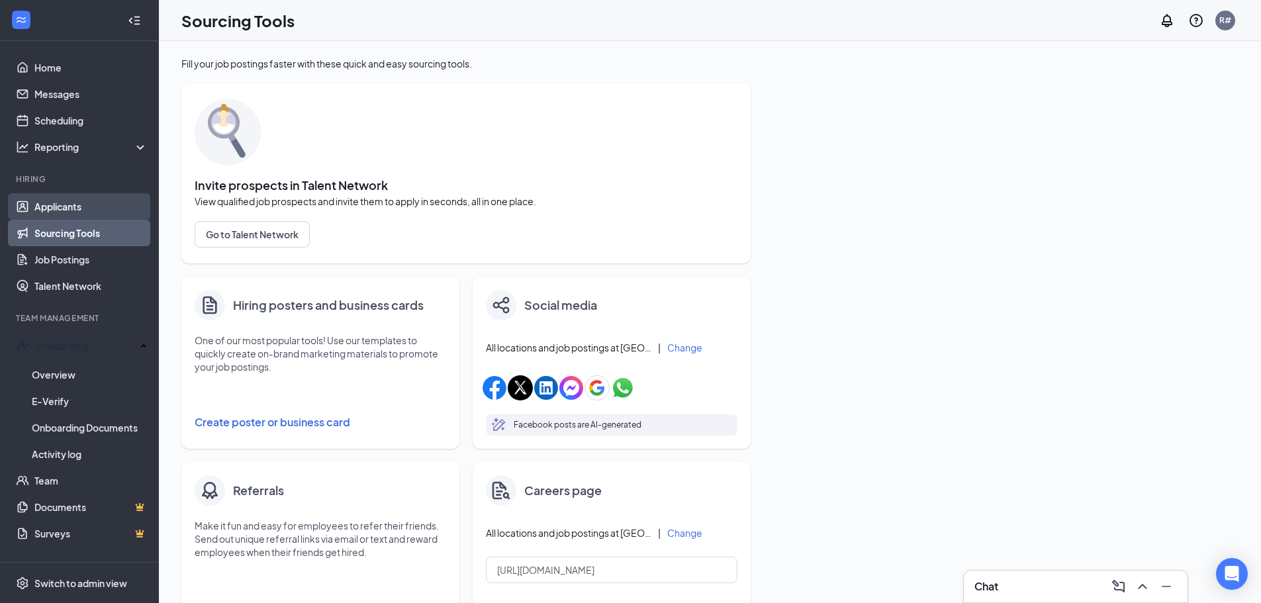
click at [87, 207] on link "Applicants" at bounding box center [90, 206] width 113 height 26
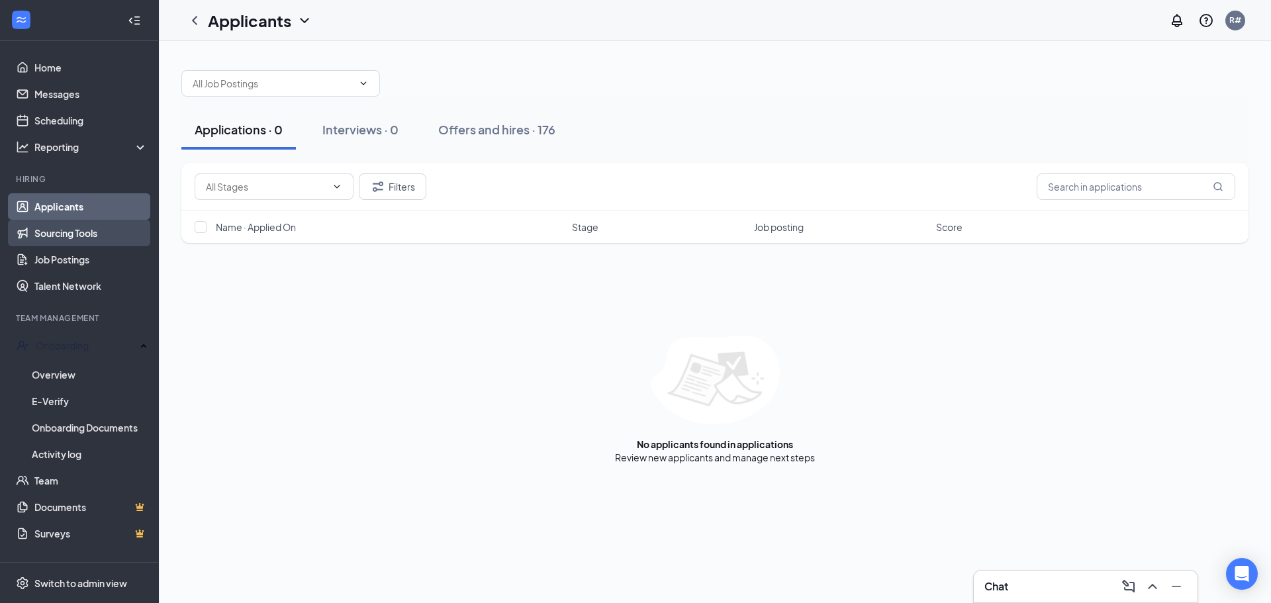
click at [85, 234] on link "Sourcing Tools" at bounding box center [90, 233] width 113 height 26
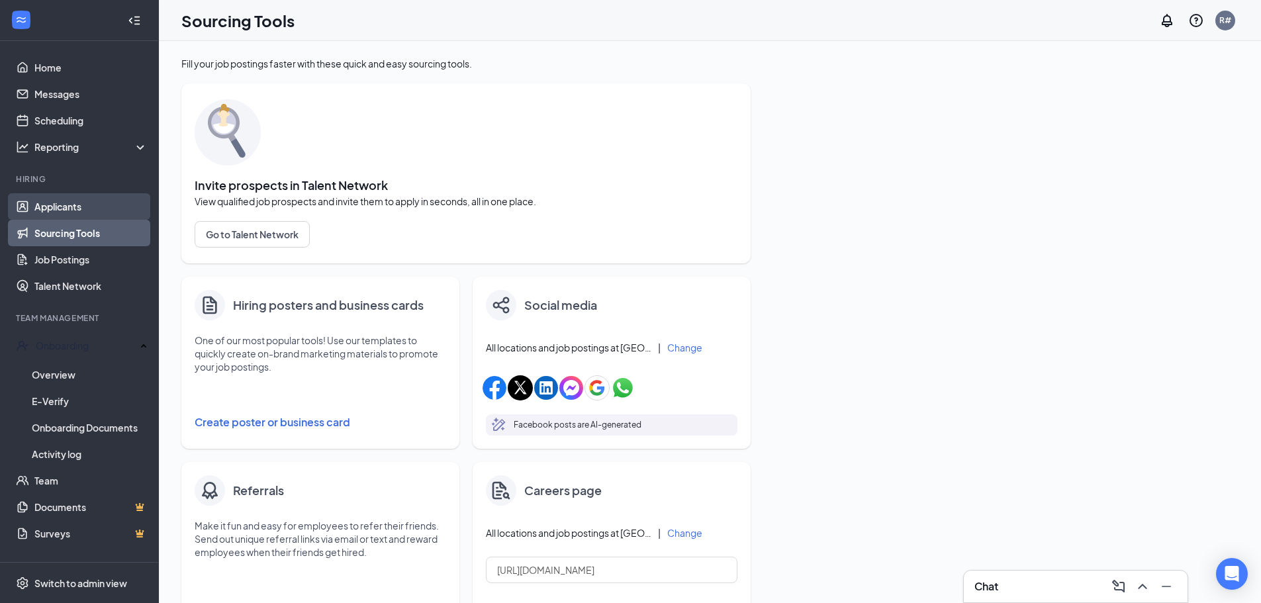
click at [85, 214] on link "Applicants" at bounding box center [90, 206] width 113 height 26
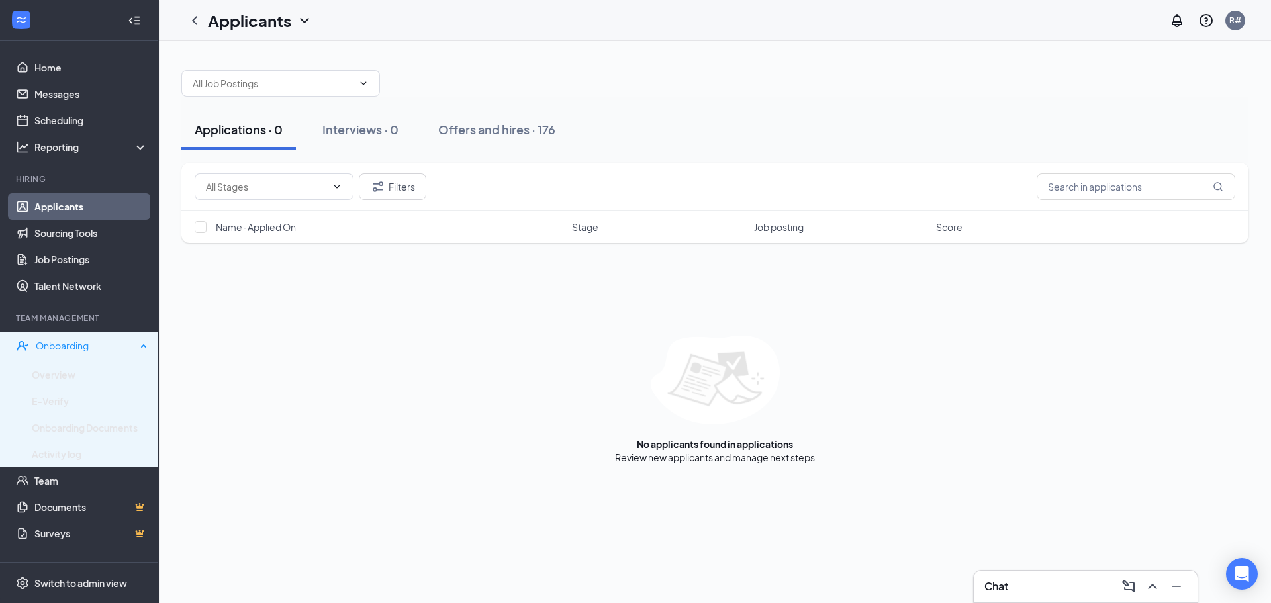
click at [93, 350] on div "Onboarding" at bounding box center [86, 345] width 101 height 13
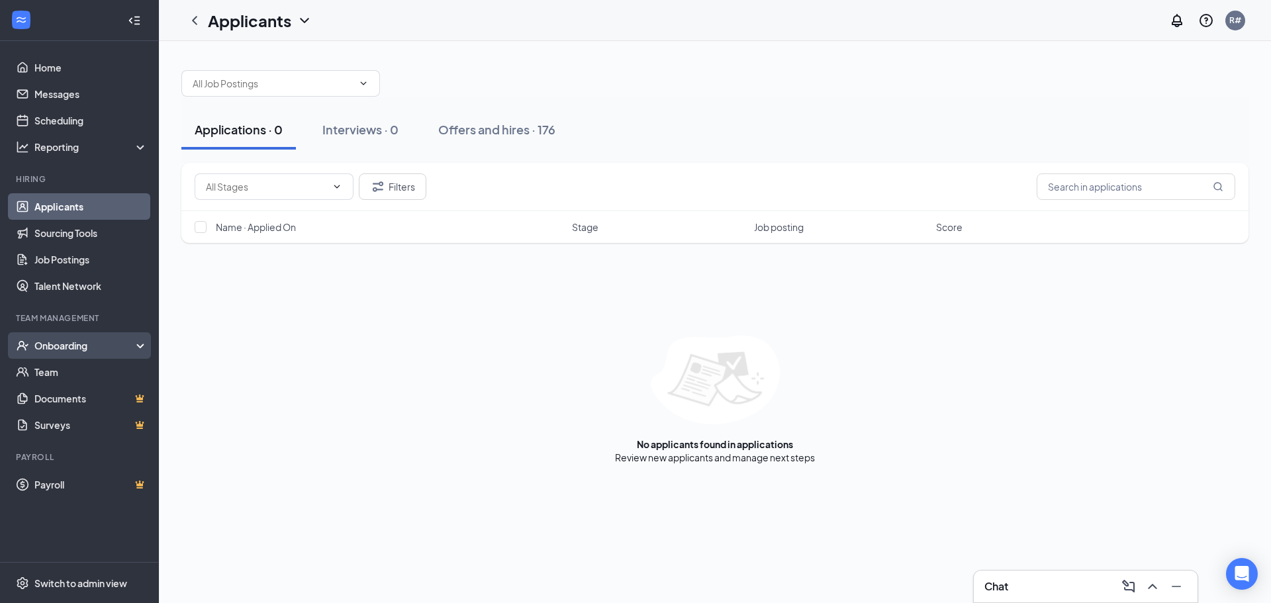
click at [93, 350] on div "Onboarding" at bounding box center [85, 345] width 102 height 13
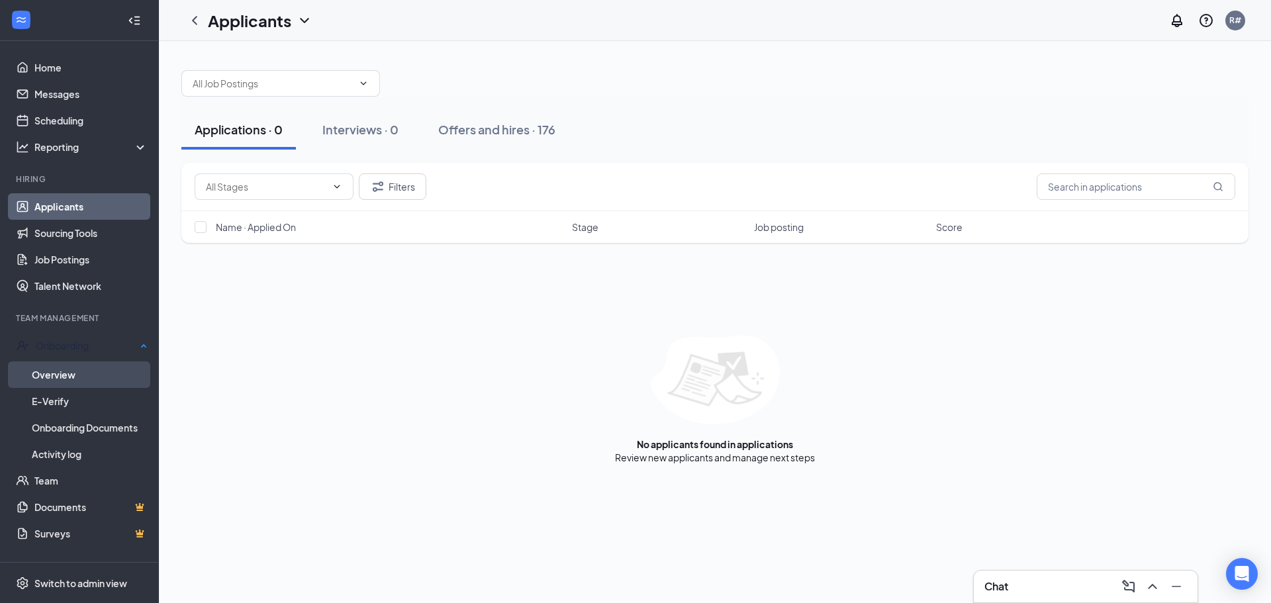
click at [89, 372] on link "Overview" at bounding box center [90, 374] width 116 height 26
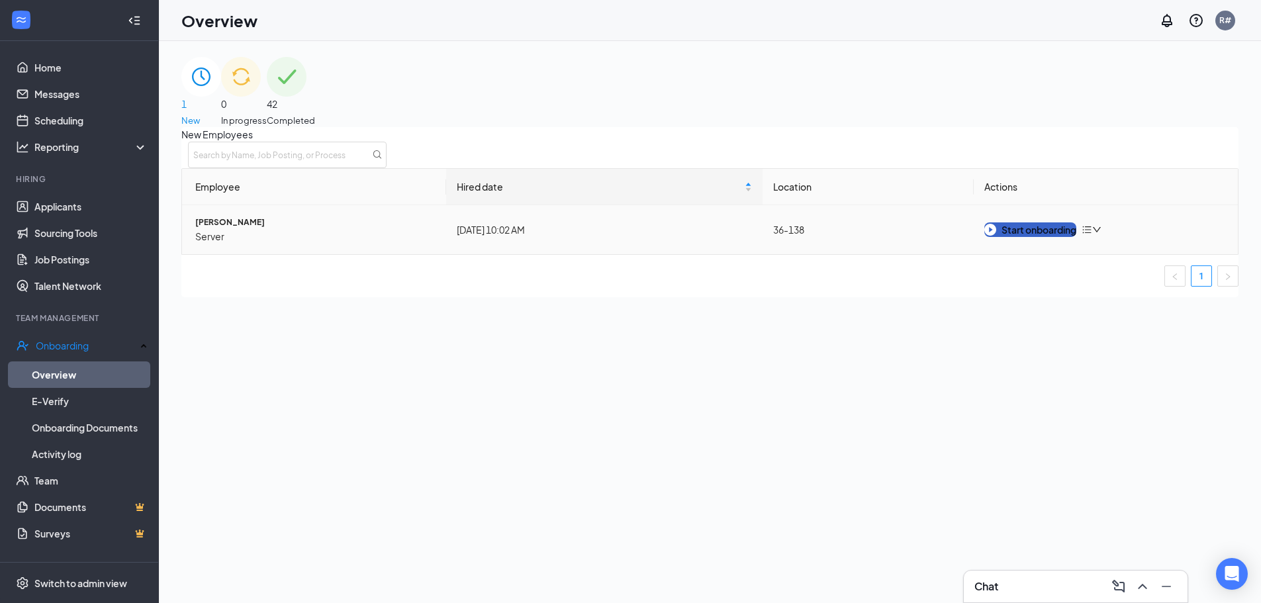
click at [1047, 237] on div "Start onboarding" at bounding box center [1030, 229] width 92 height 15
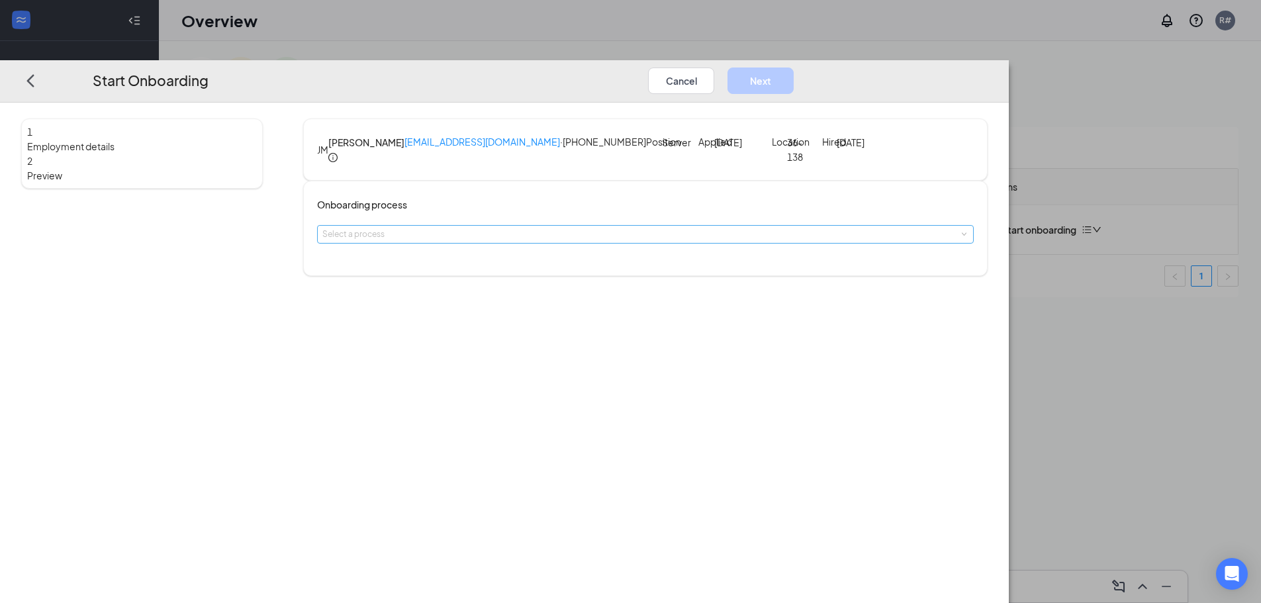
click at [528, 241] on div "Select a process" at bounding box center [642, 234] width 640 height 13
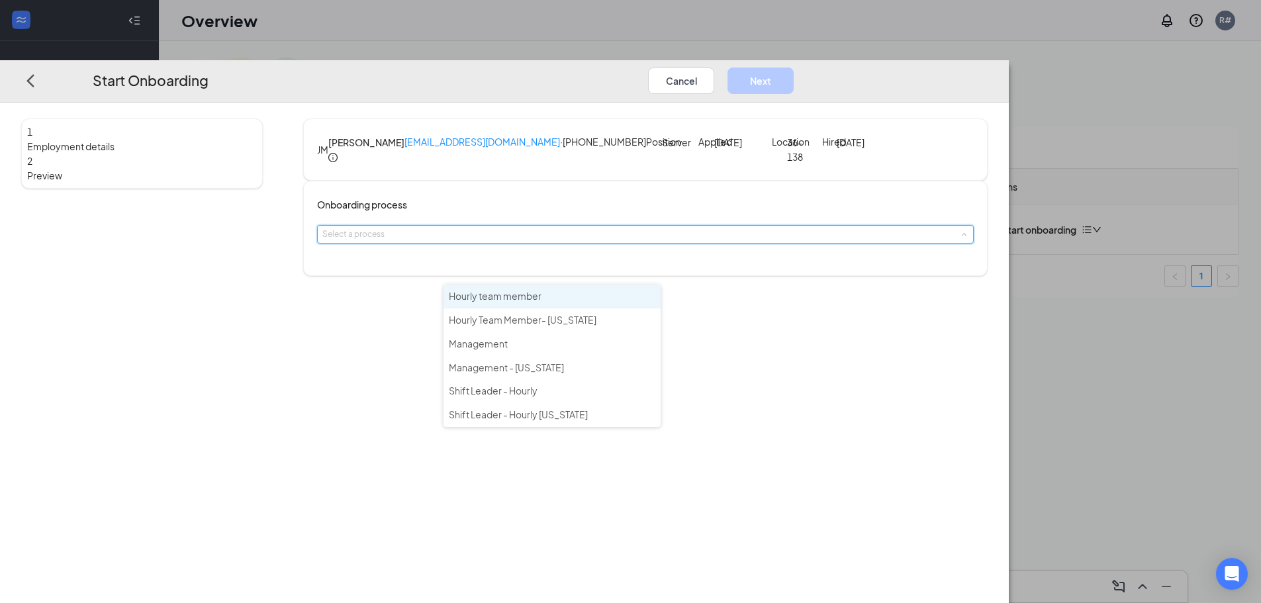
click at [556, 294] on li "Hourly team member" at bounding box center [551, 297] width 217 height 24
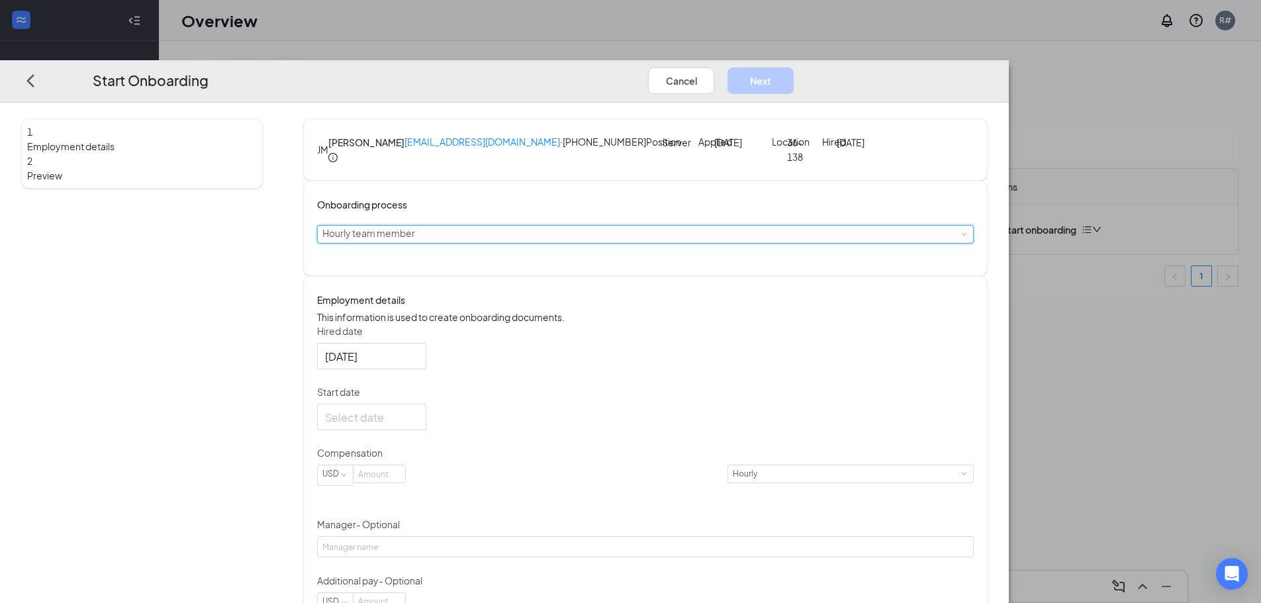
scroll to position [97, 0]
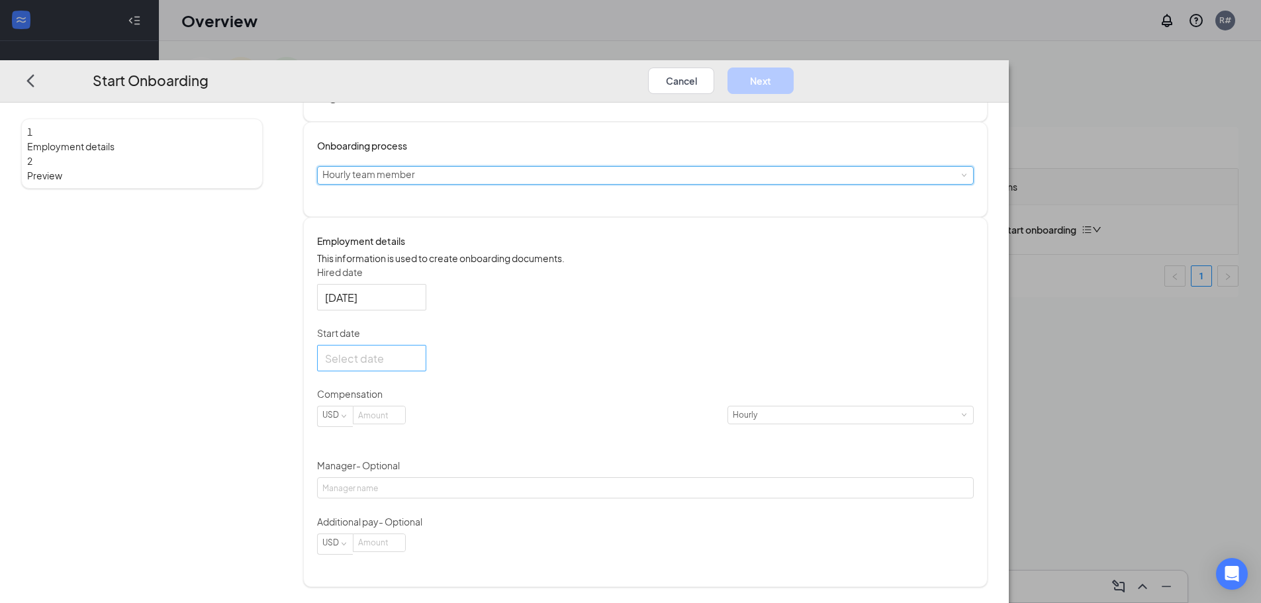
click at [418, 367] on div at bounding box center [371, 358] width 93 height 17
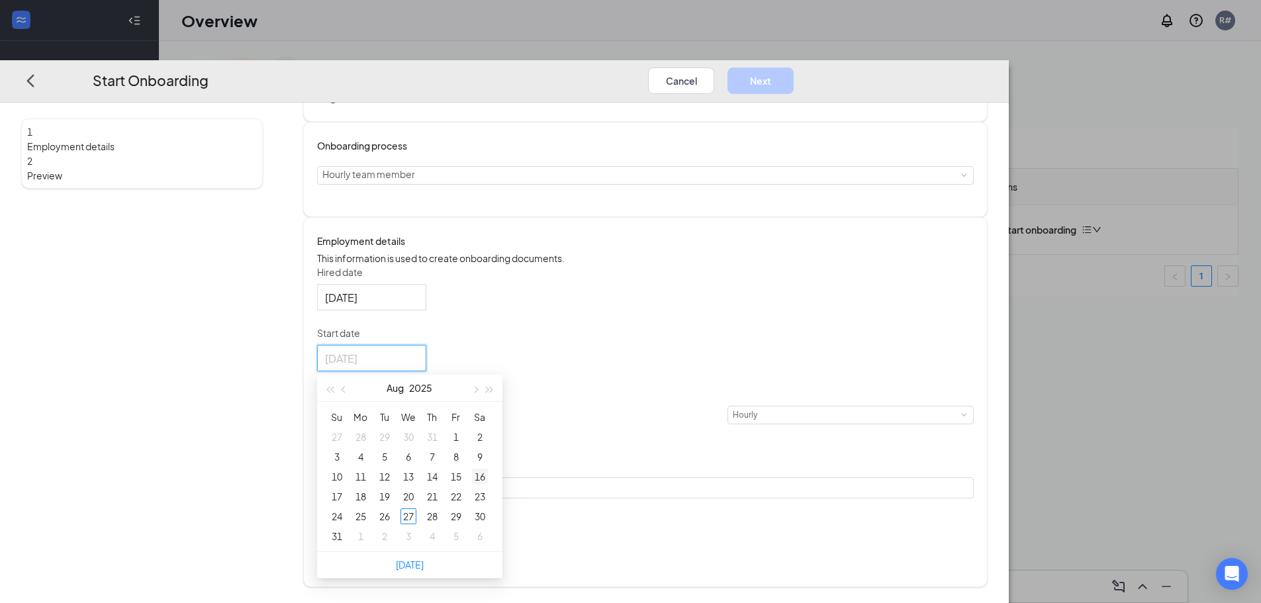
type input "[DATE]"
click at [416, 524] on div "27" at bounding box center [408, 516] width 16 height 16
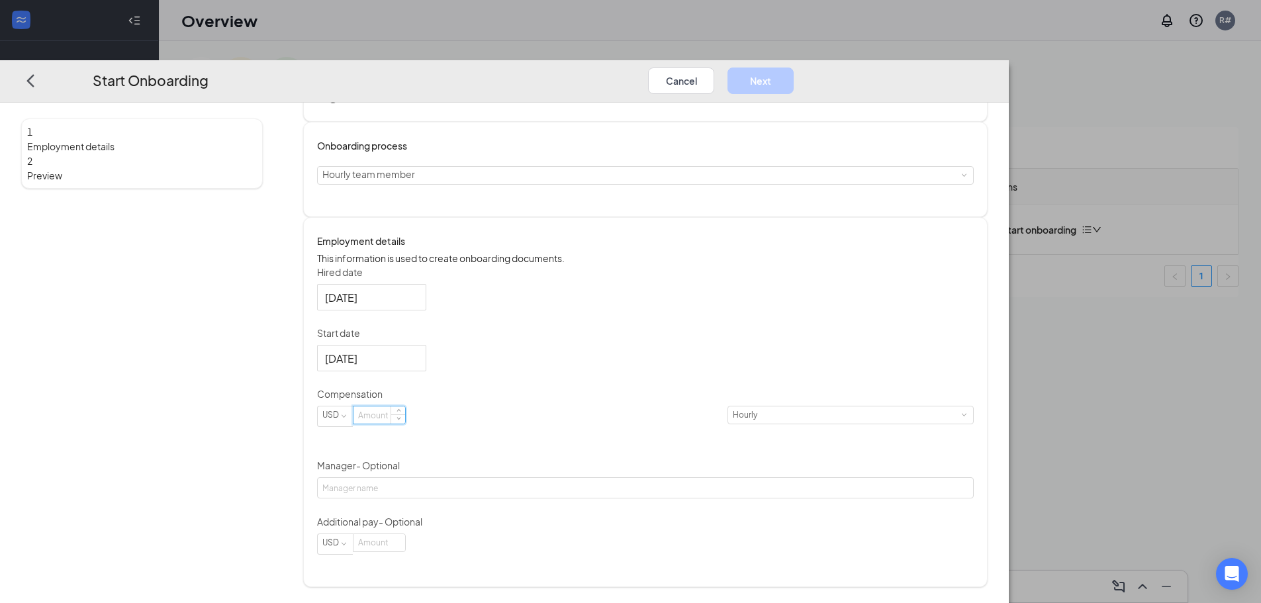
click at [405, 424] on input at bounding box center [379, 414] width 52 height 17
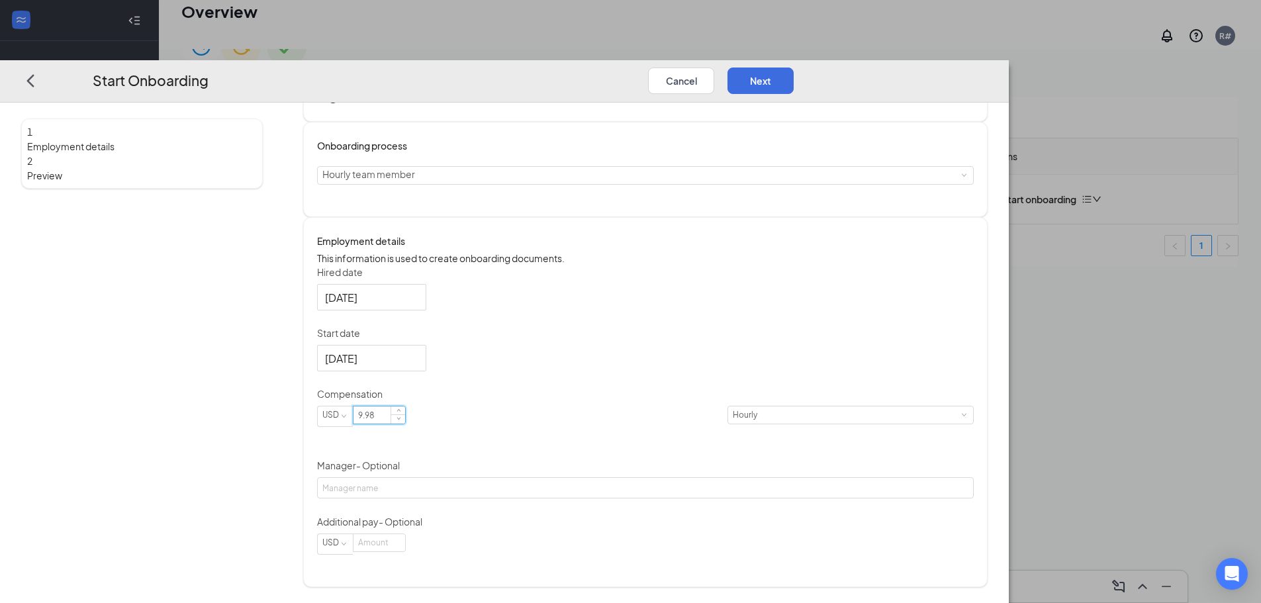
scroll to position [60, 0]
type input "9.98"
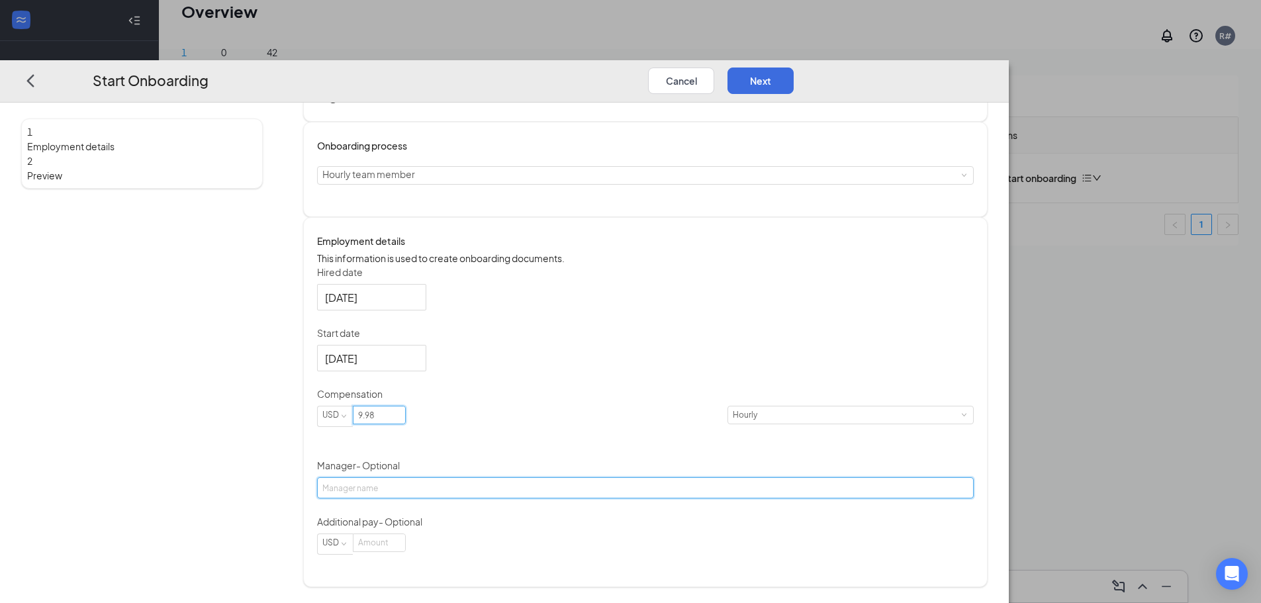
click at [535, 498] on input "Manager - Optional" at bounding box center [645, 487] width 657 height 21
type input "[PERSON_NAME]"
click at [794, 68] on button "Next" at bounding box center [760, 81] width 66 height 26
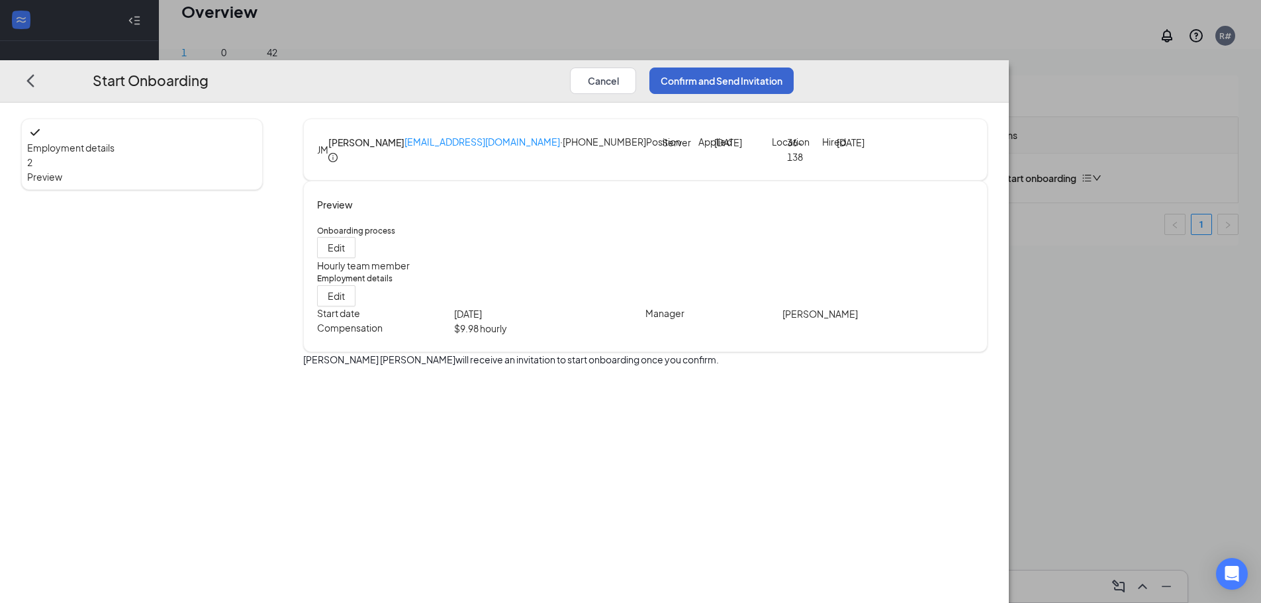
scroll to position [0, 0]
click at [794, 68] on button "Confirm and Send Invitation" at bounding box center [721, 81] width 144 height 26
